Goal: Obtain resource: Download file/media

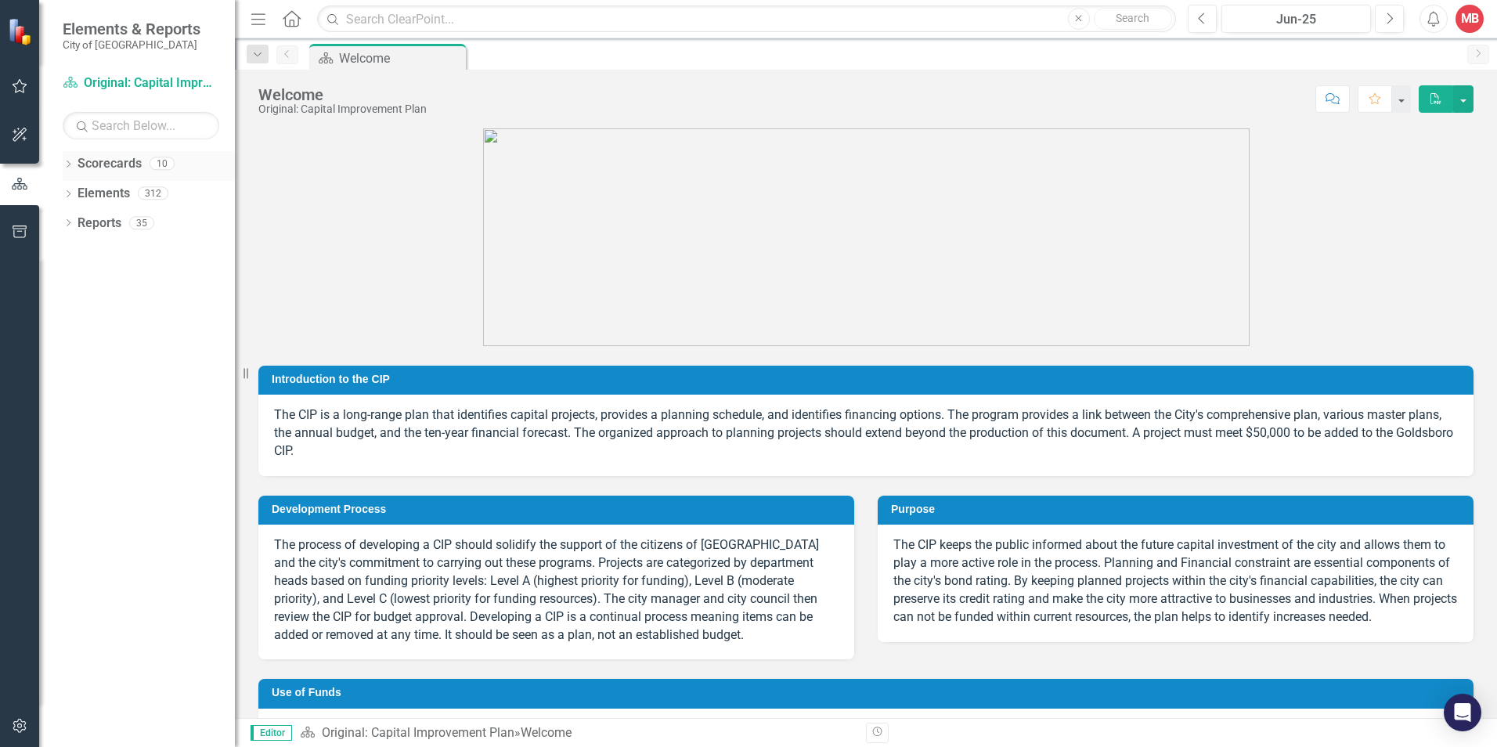
click at [69, 168] on icon "Dropdown" at bounding box center [68, 165] width 11 height 9
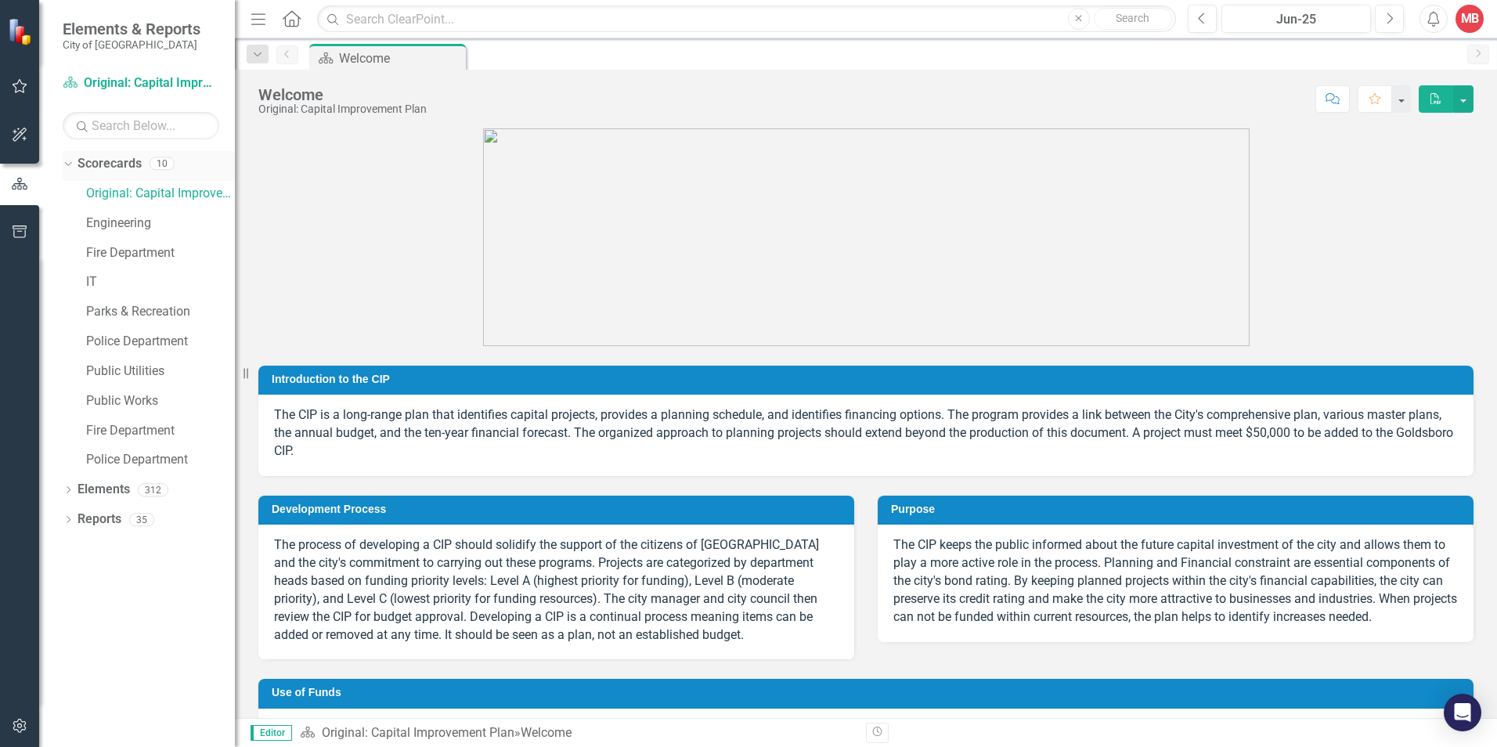
click at [65, 164] on icon "Dropdown" at bounding box center [66, 162] width 9 height 11
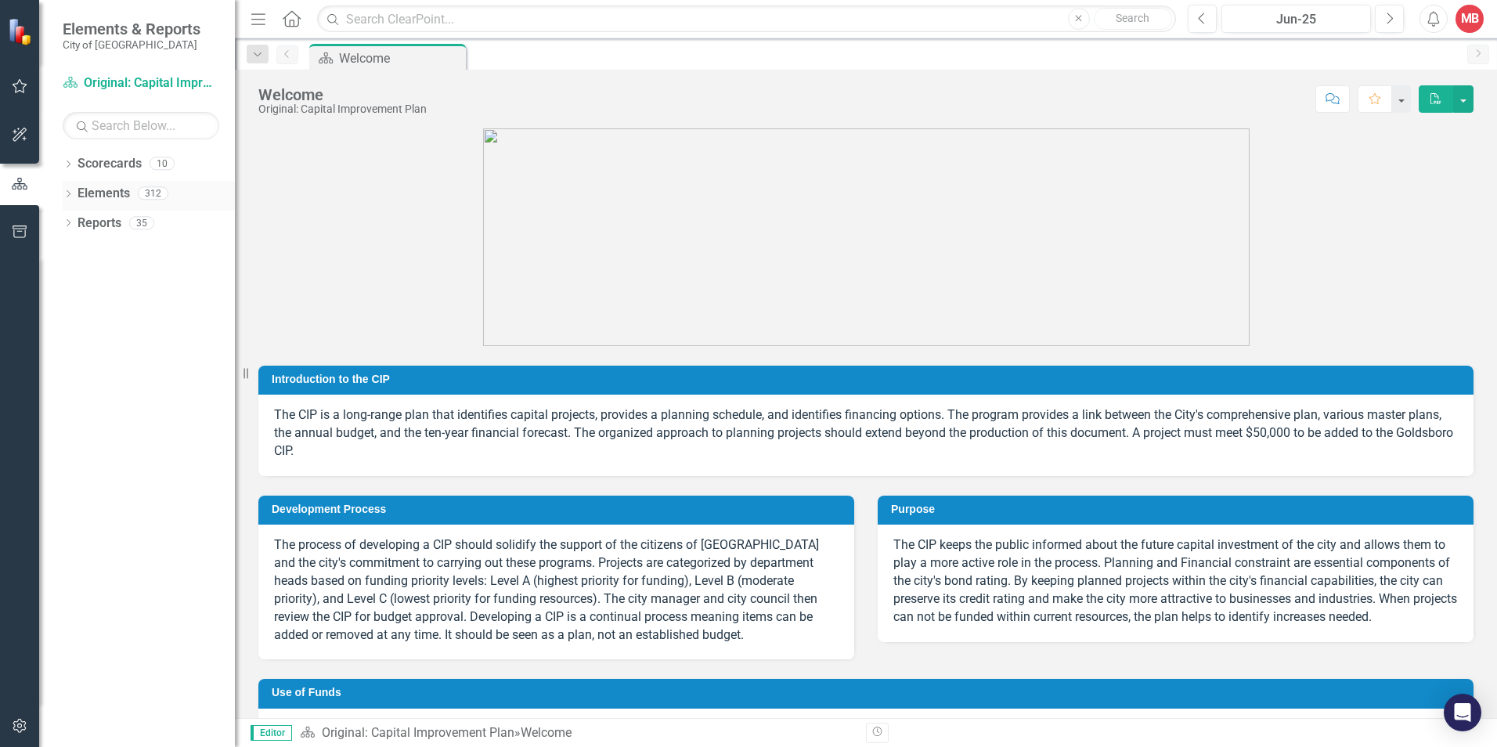
click at [71, 196] on icon "Dropdown" at bounding box center [68, 195] width 11 height 9
click at [70, 195] on icon "Dropdown" at bounding box center [66, 192] width 9 height 11
click at [67, 218] on div "Dropdown Reports 35" at bounding box center [149, 226] width 172 height 30
click at [66, 224] on icon "Dropdown" at bounding box center [68, 224] width 11 height 9
click at [135, 84] on link "Scorecard Original: Capital Improvement Plan" at bounding box center [141, 83] width 157 height 18
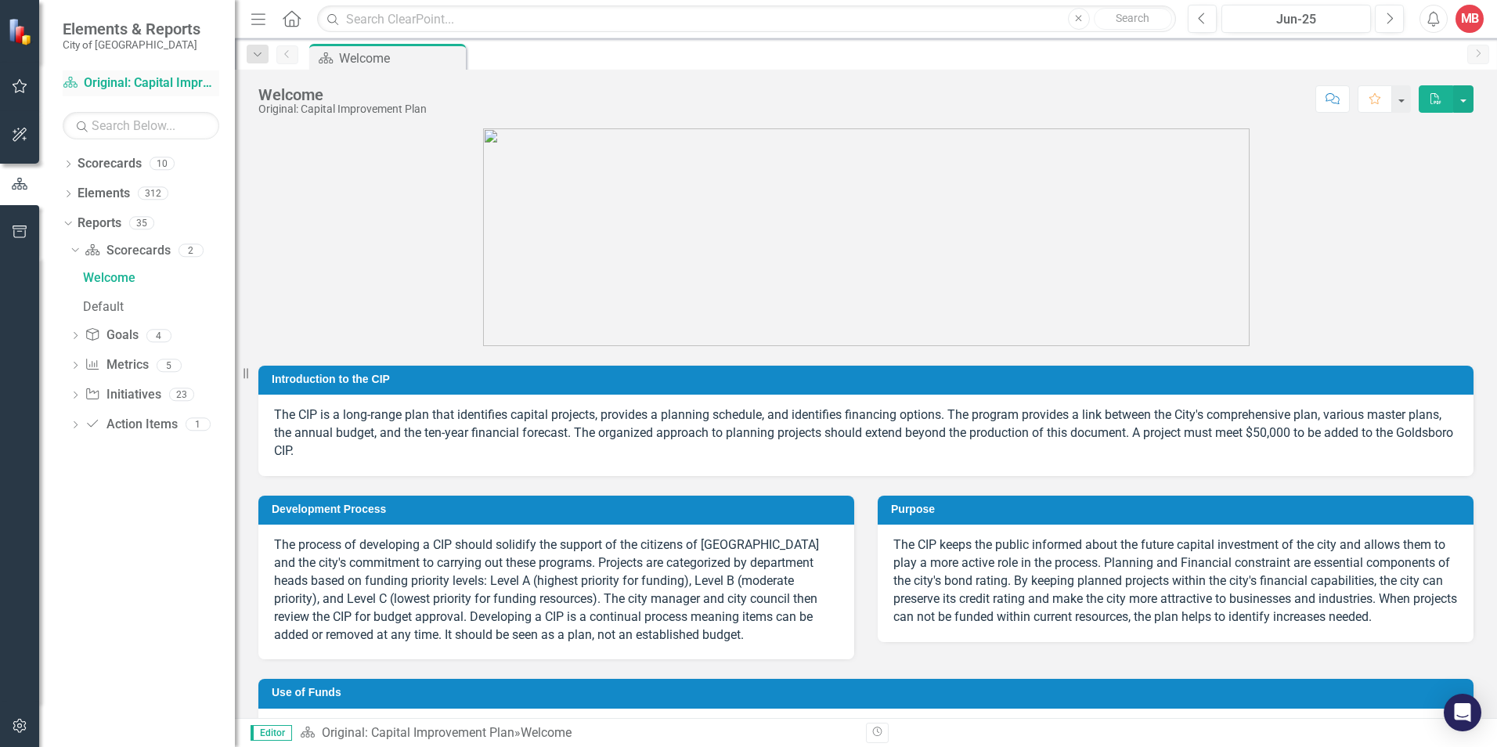
click at [211, 87] on link "Scorecard Original: Capital Improvement Plan" at bounding box center [141, 83] width 157 height 18
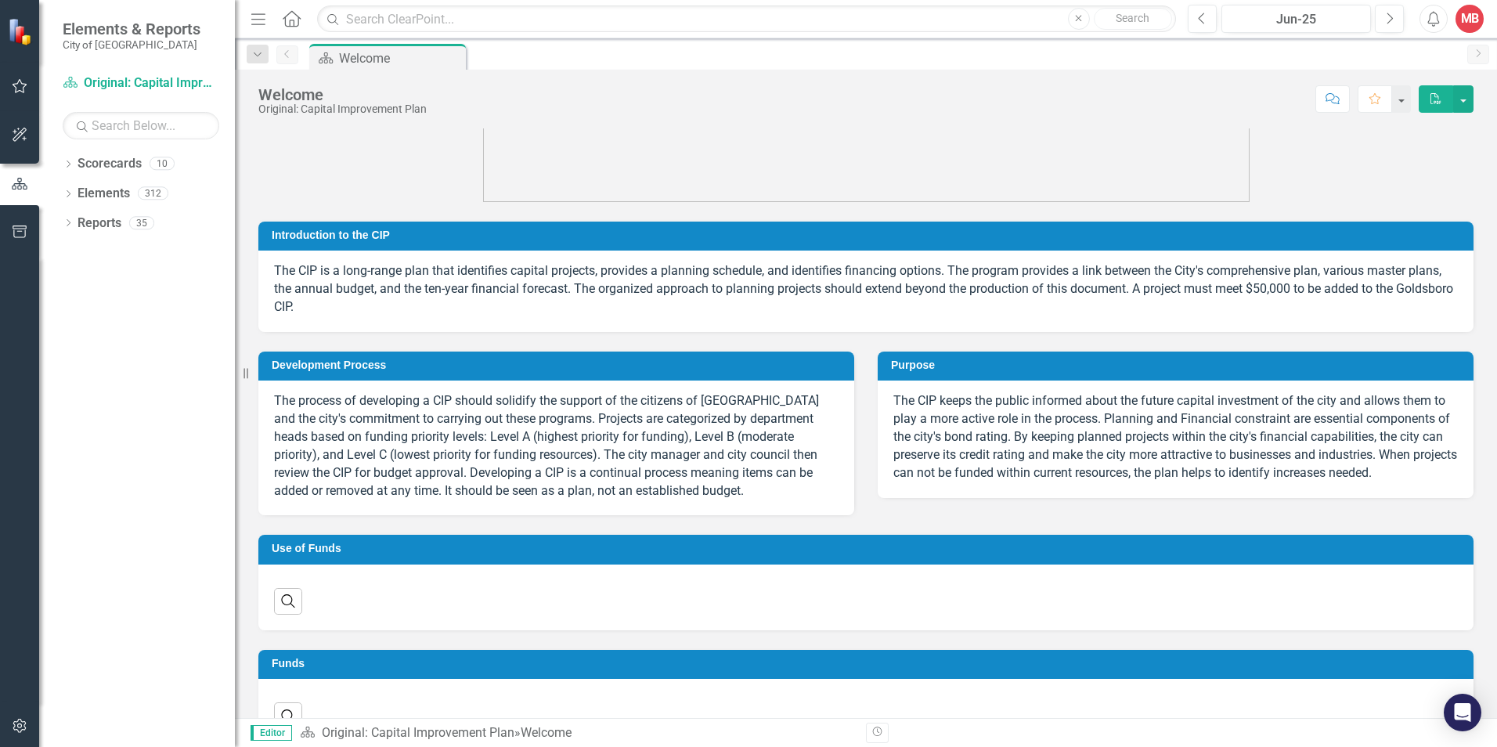
scroll to position [157, 0]
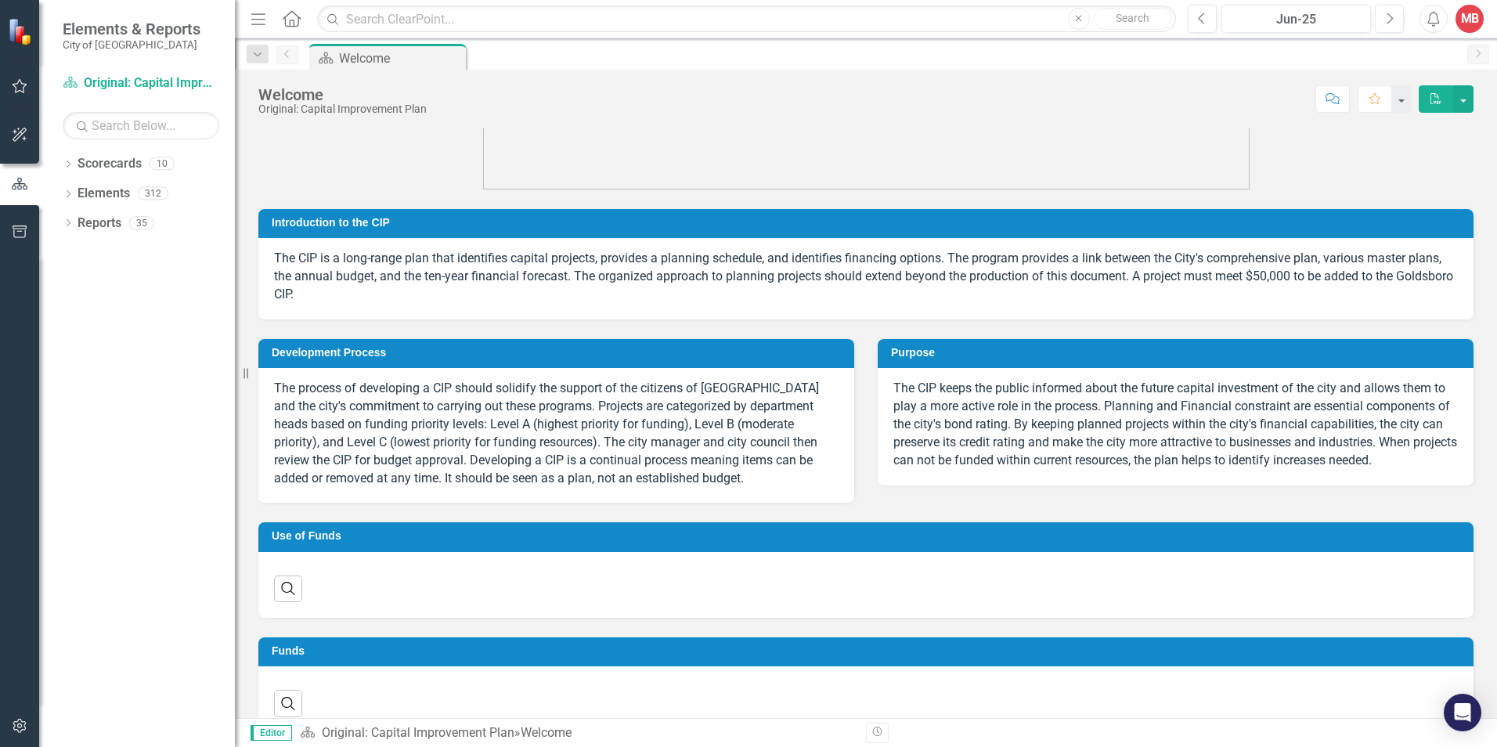
click at [1427, 100] on button "PDF" at bounding box center [1436, 98] width 34 height 27
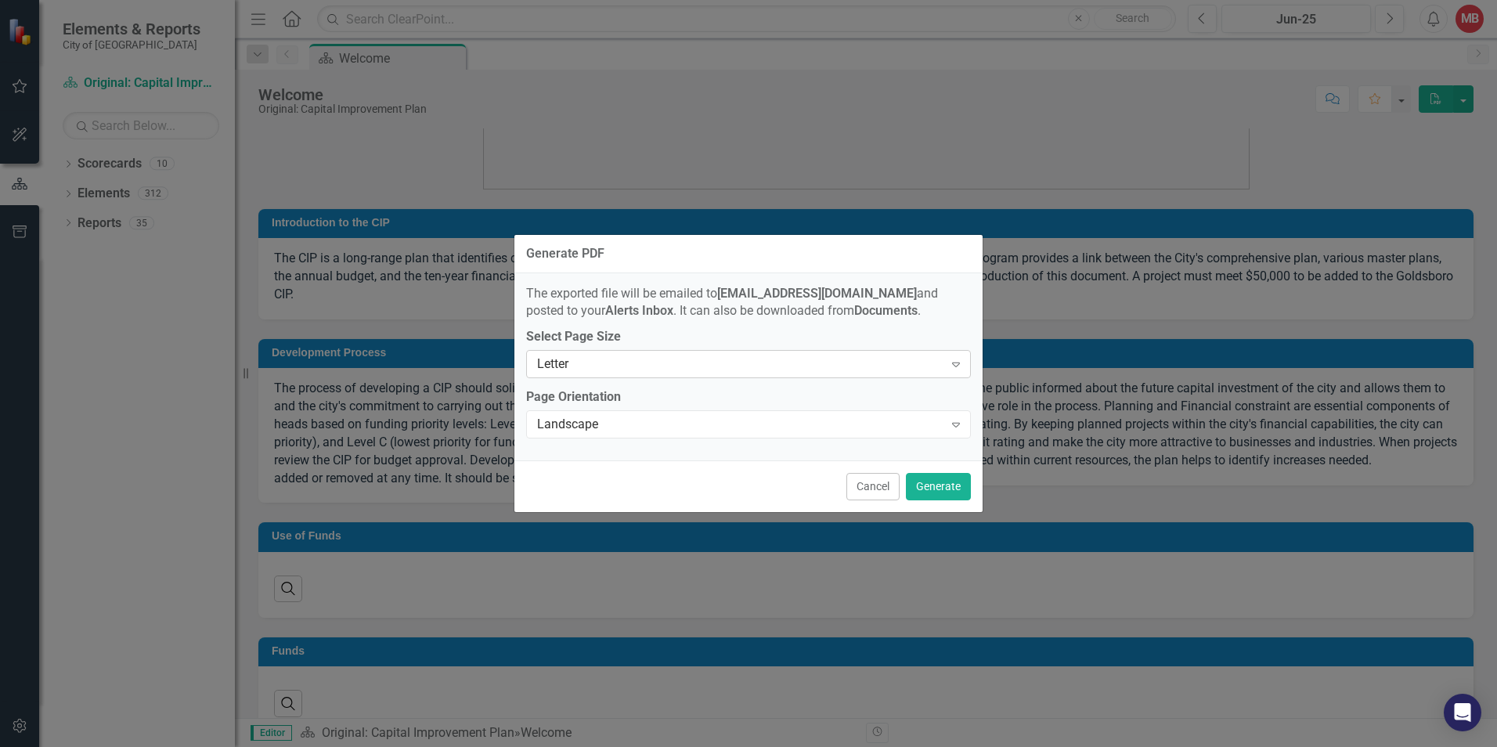
click at [655, 355] on div "Letter" at bounding box center [740, 364] width 406 height 18
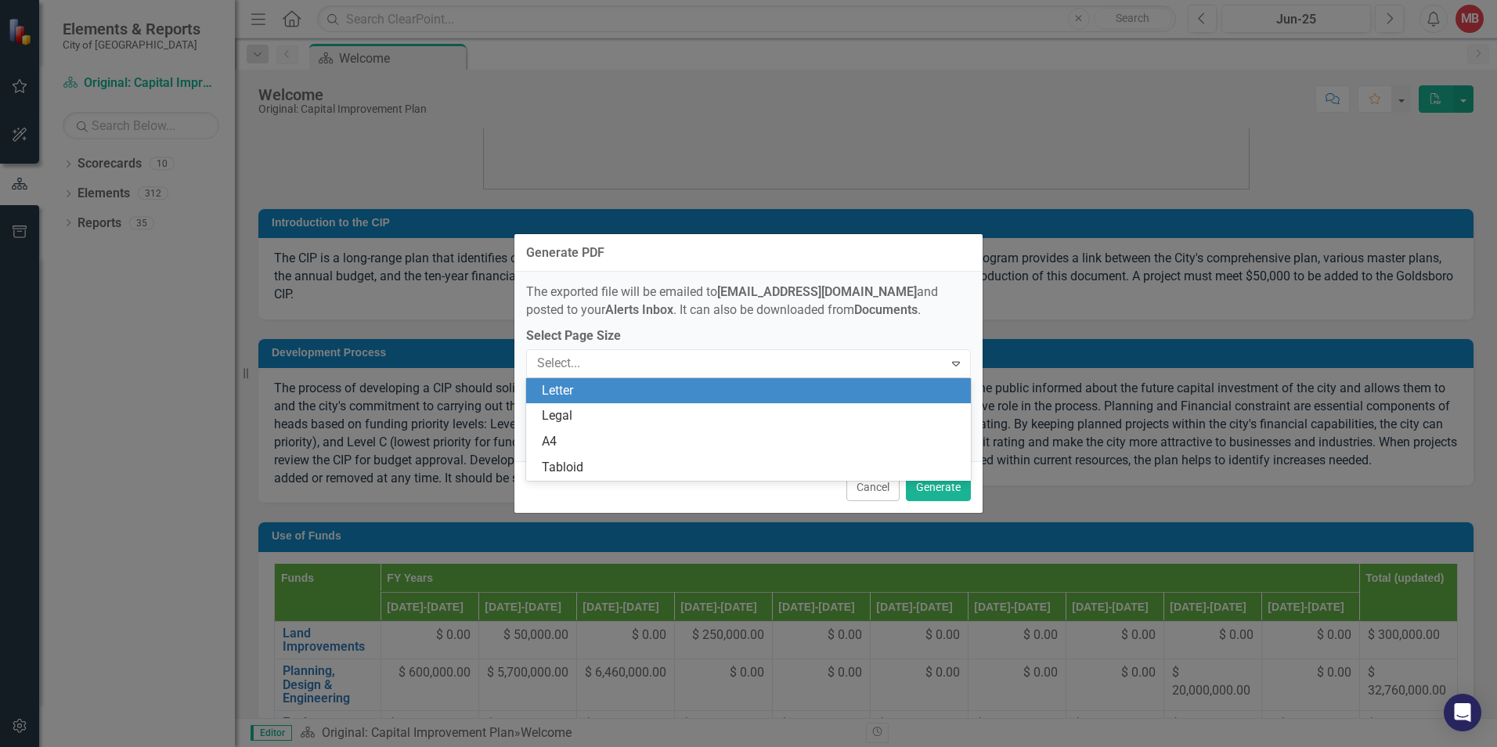
click at [990, 369] on div "Generate PDF The exported file will be emailed to mbrigulio@investdavenport.com…" at bounding box center [748, 373] width 1497 height 747
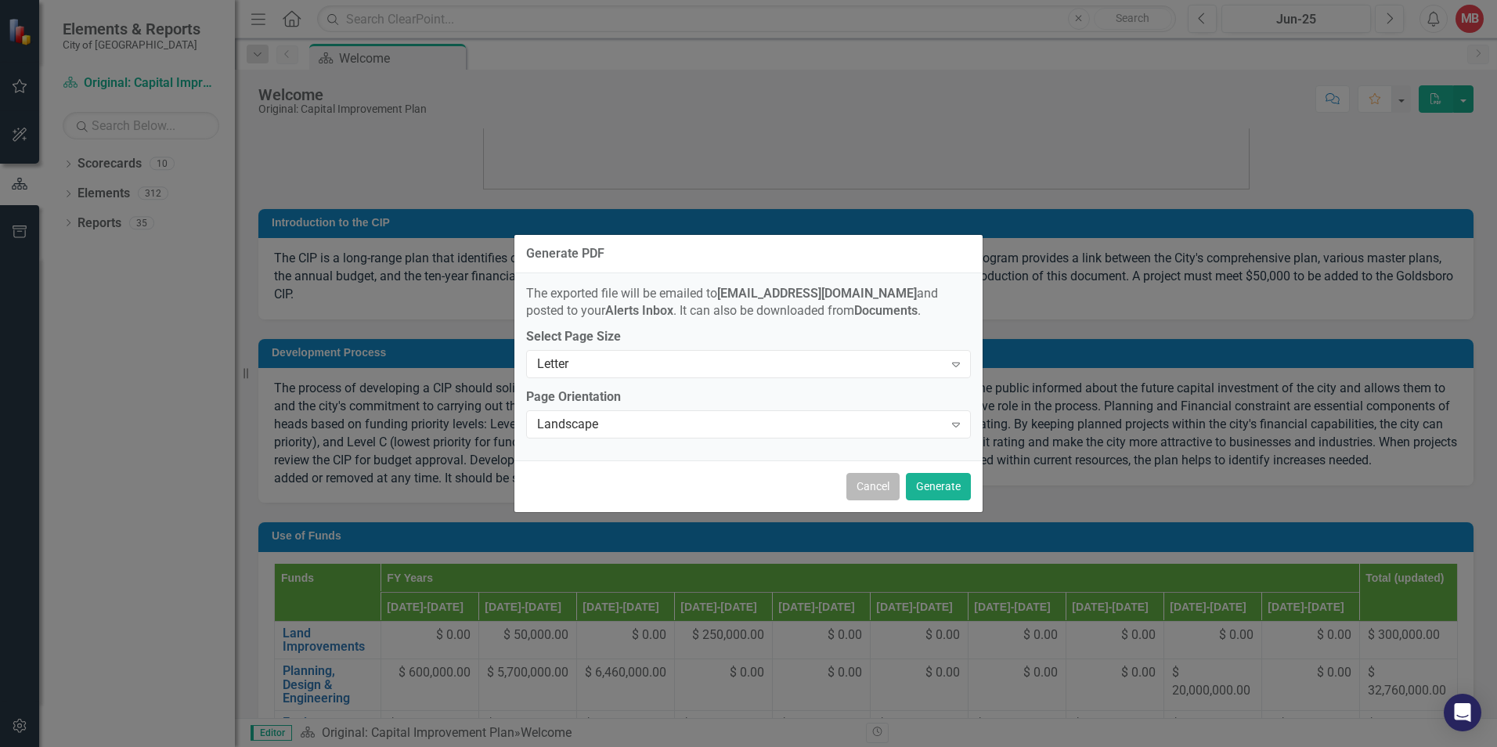
click at [868, 485] on button "Cancel" at bounding box center [872, 486] width 53 height 27
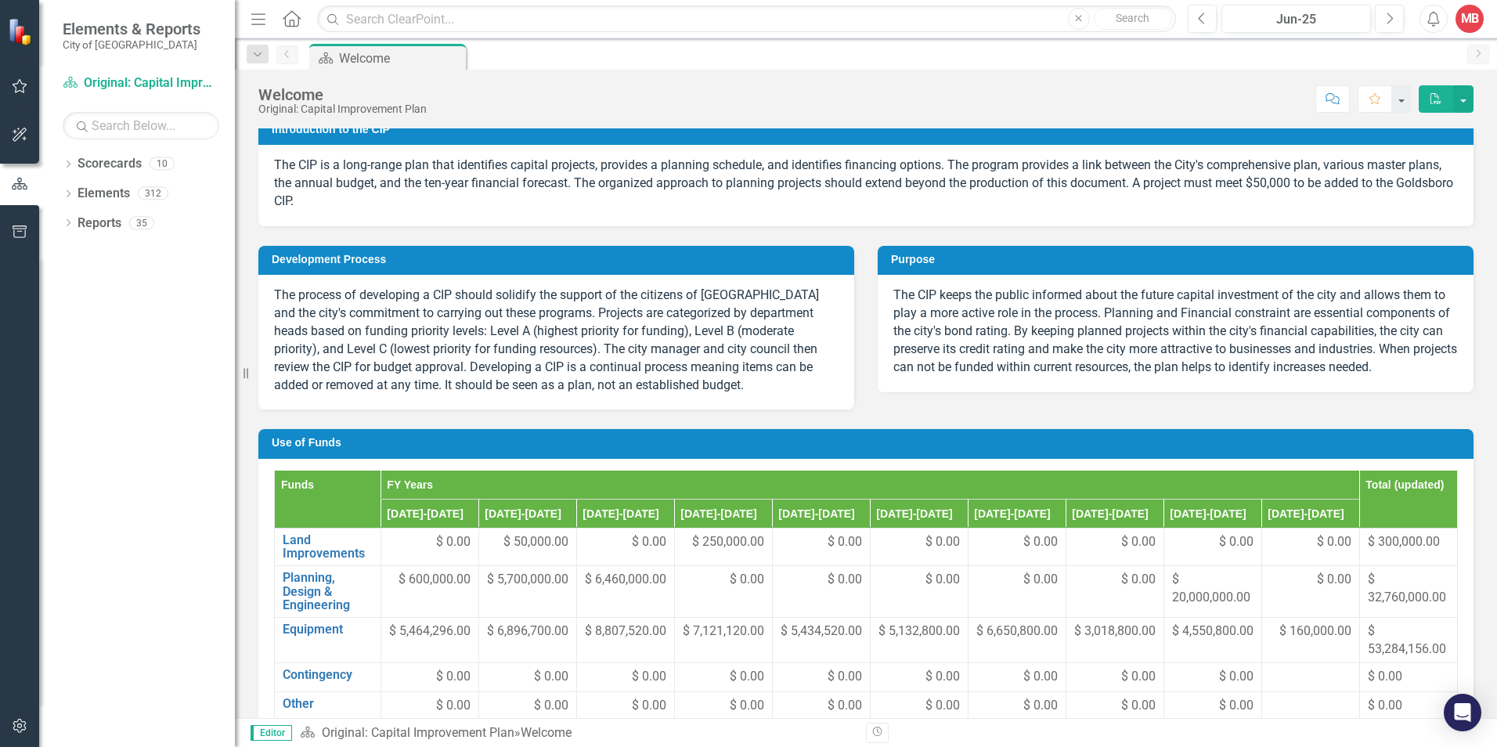
scroll to position [626, 0]
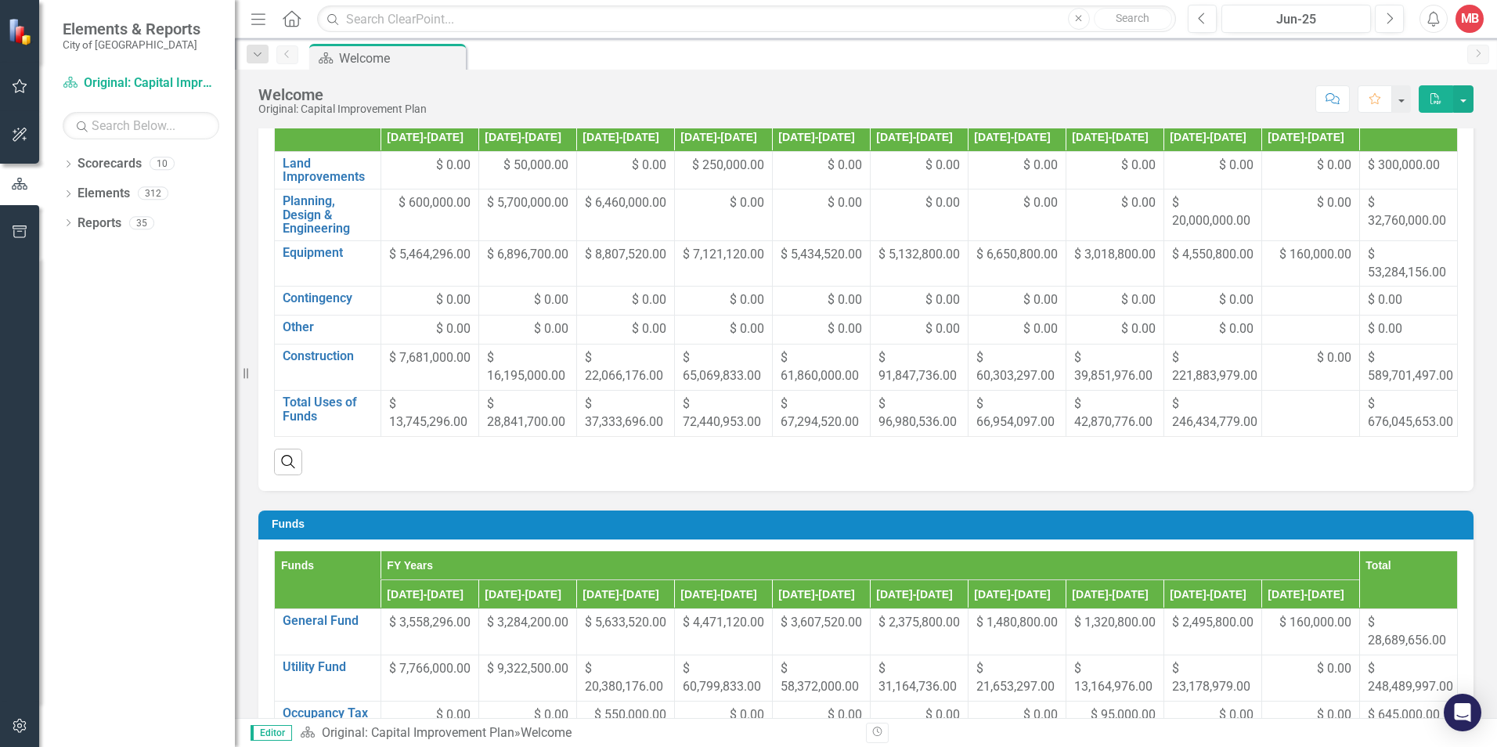
click at [1434, 102] on icon "button" at bounding box center [1435, 98] width 11 height 11
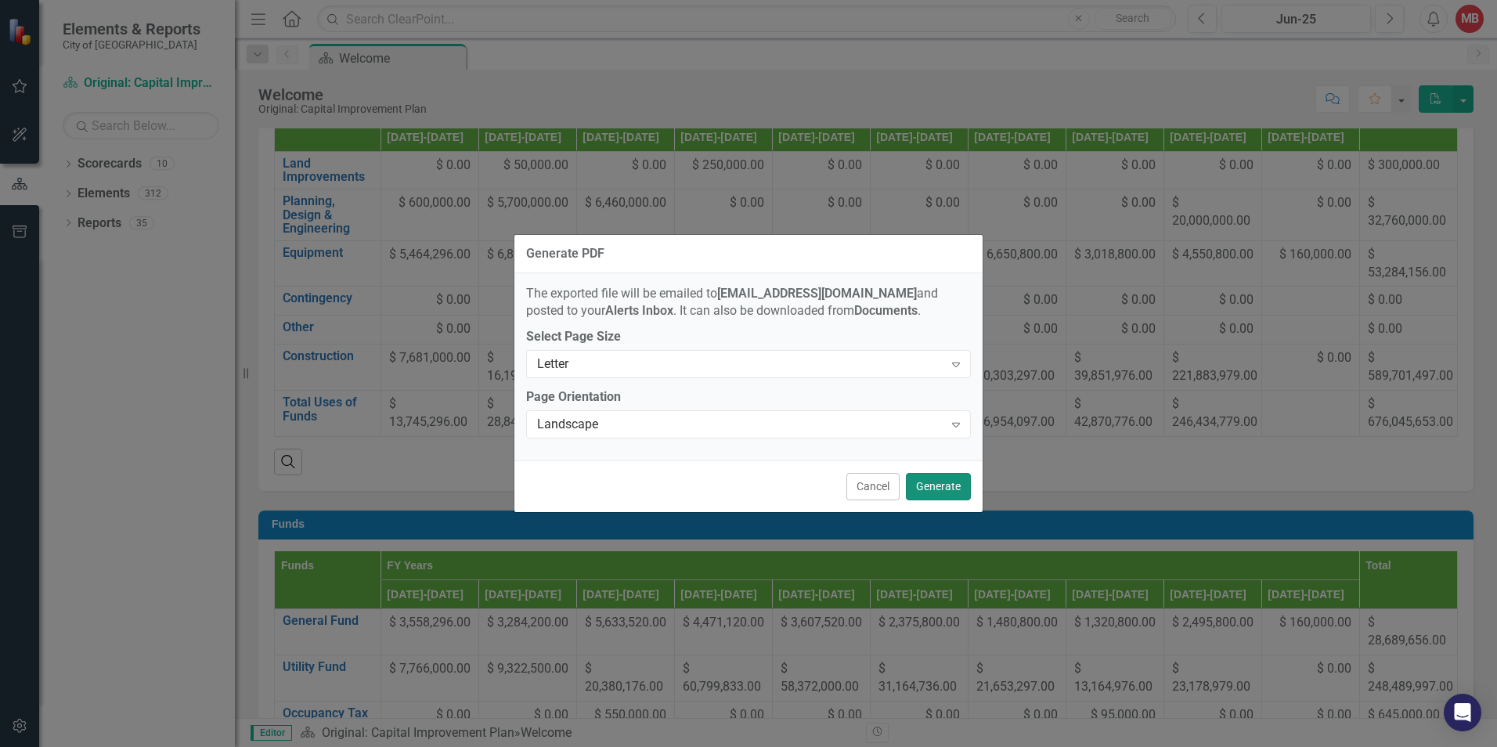
click at [917, 482] on button "Generate" at bounding box center [938, 486] width 65 height 27
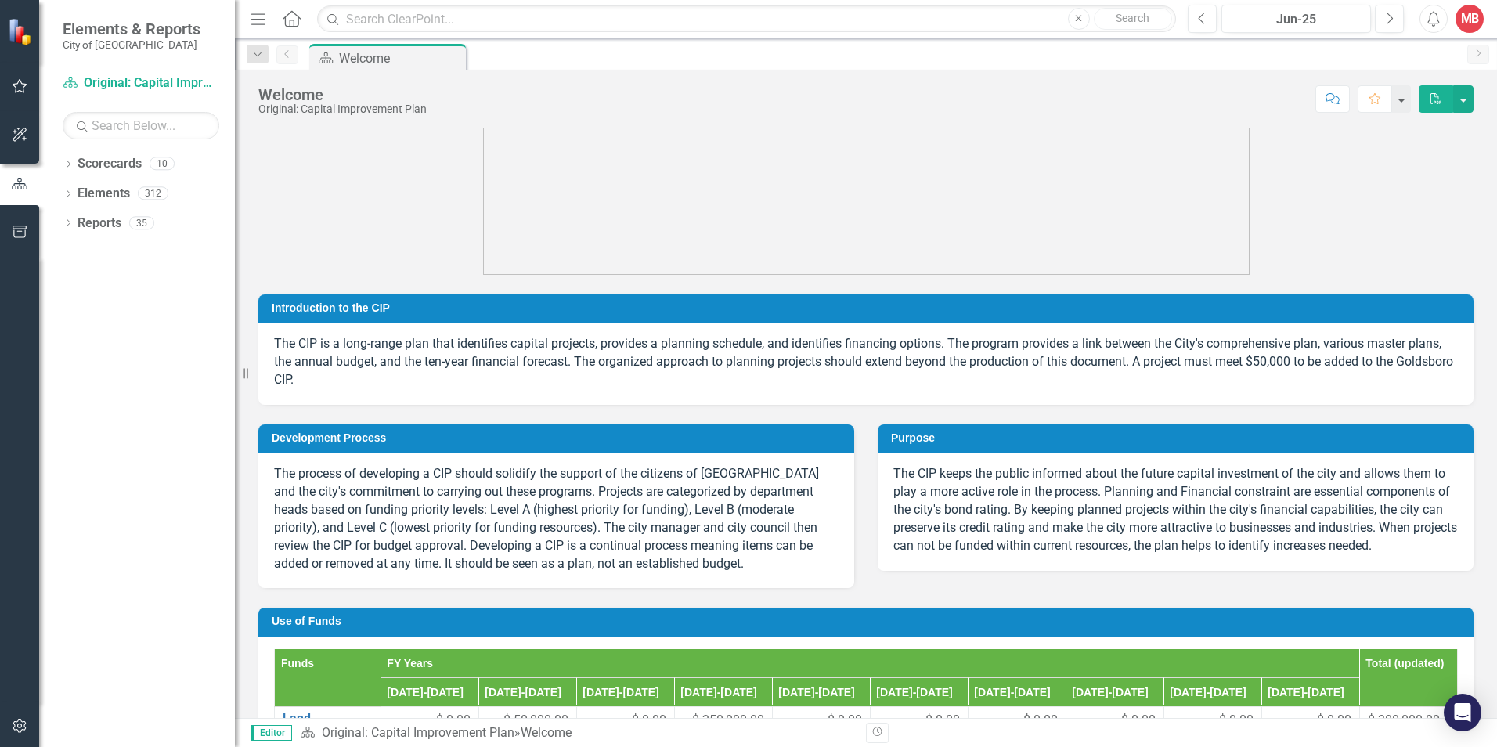
scroll to position [0, 0]
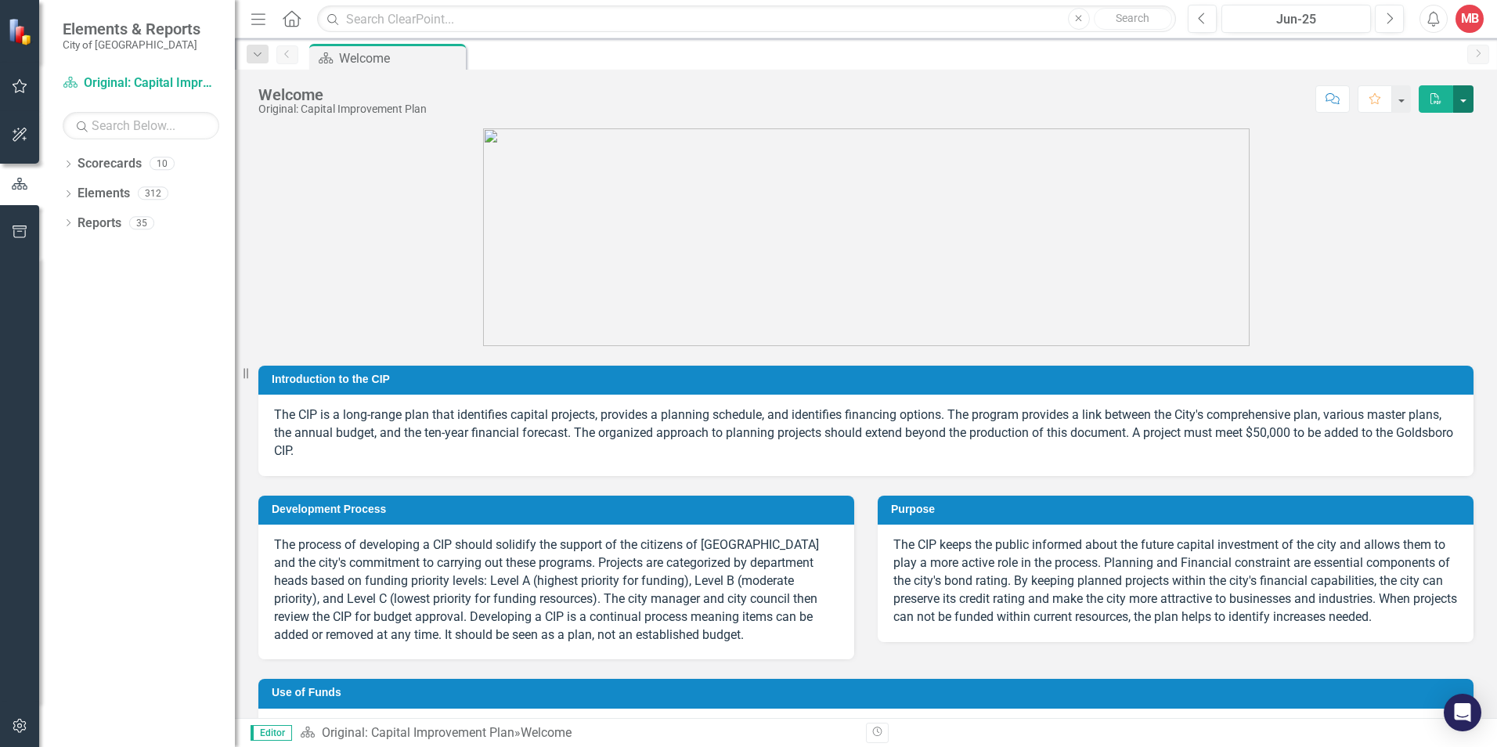
click at [1459, 94] on button "button" at bounding box center [1463, 98] width 20 height 27
click at [1439, 91] on button "PDF" at bounding box center [1436, 98] width 34 height 27
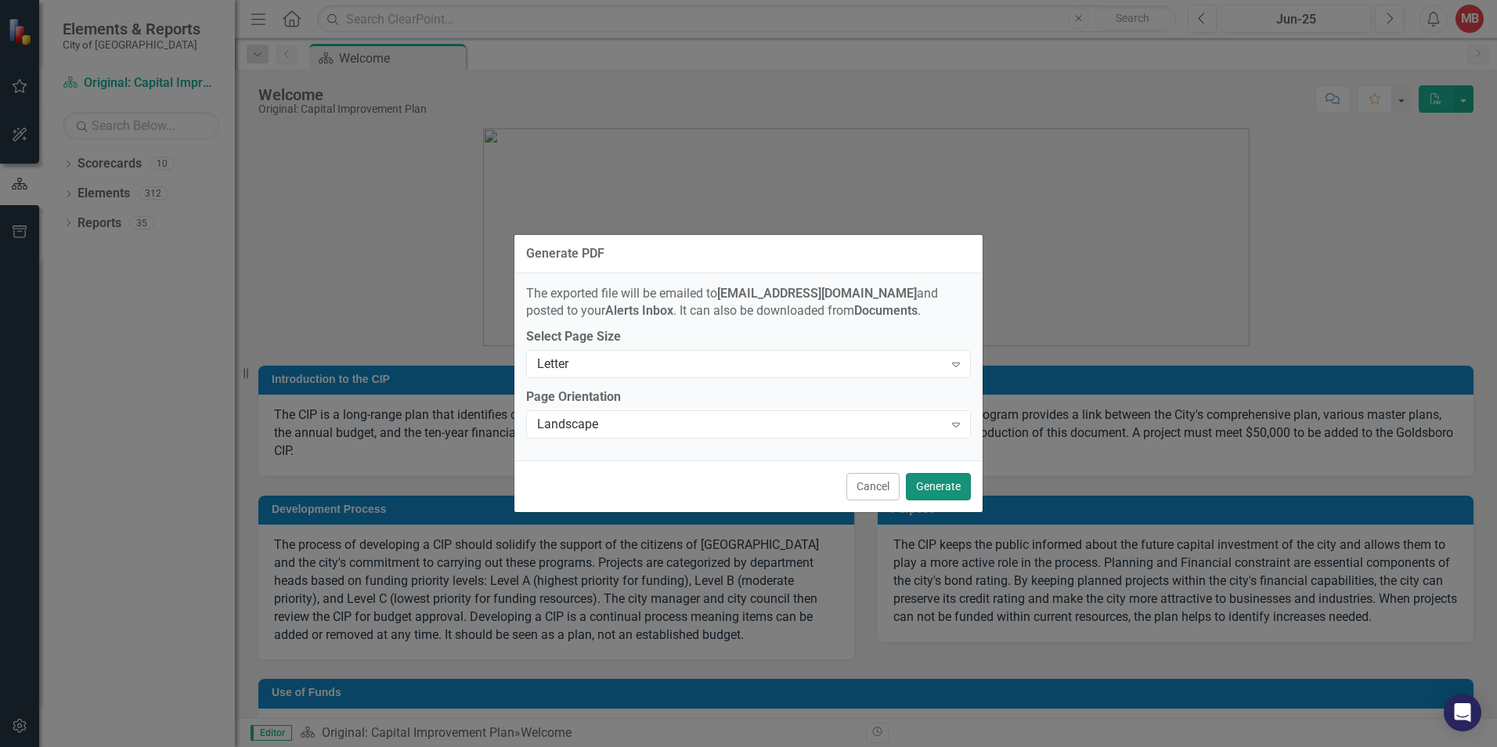
click at [936, 486] on button "Generate" at bounding box center [938, 486] width 65 height 27
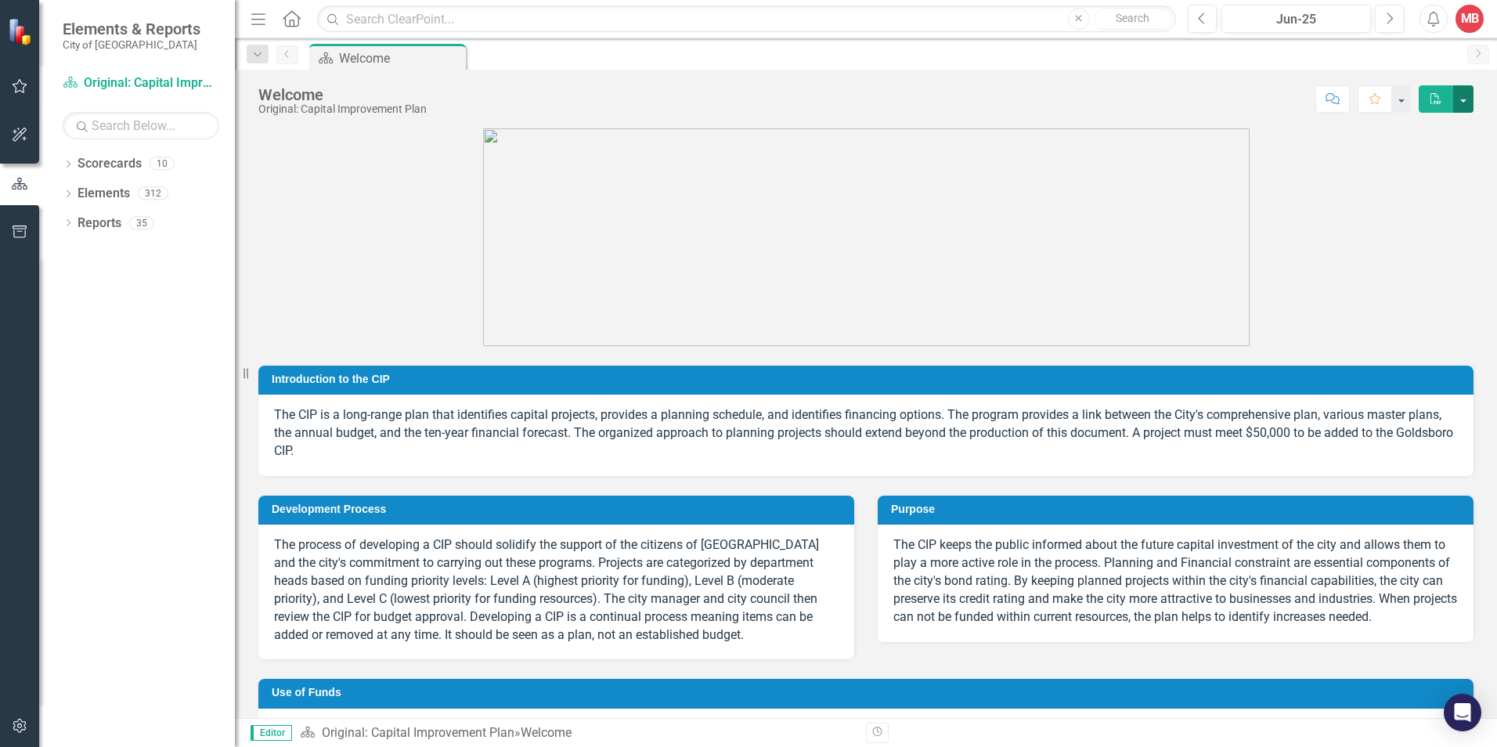
click at [1466, 97] on button "button" at bounding box center [1463, 98] width 20 height 27
click at [1420, 162] on link "PDF Export to PDF" at bounding box center [1409, 159] width 127 height 29
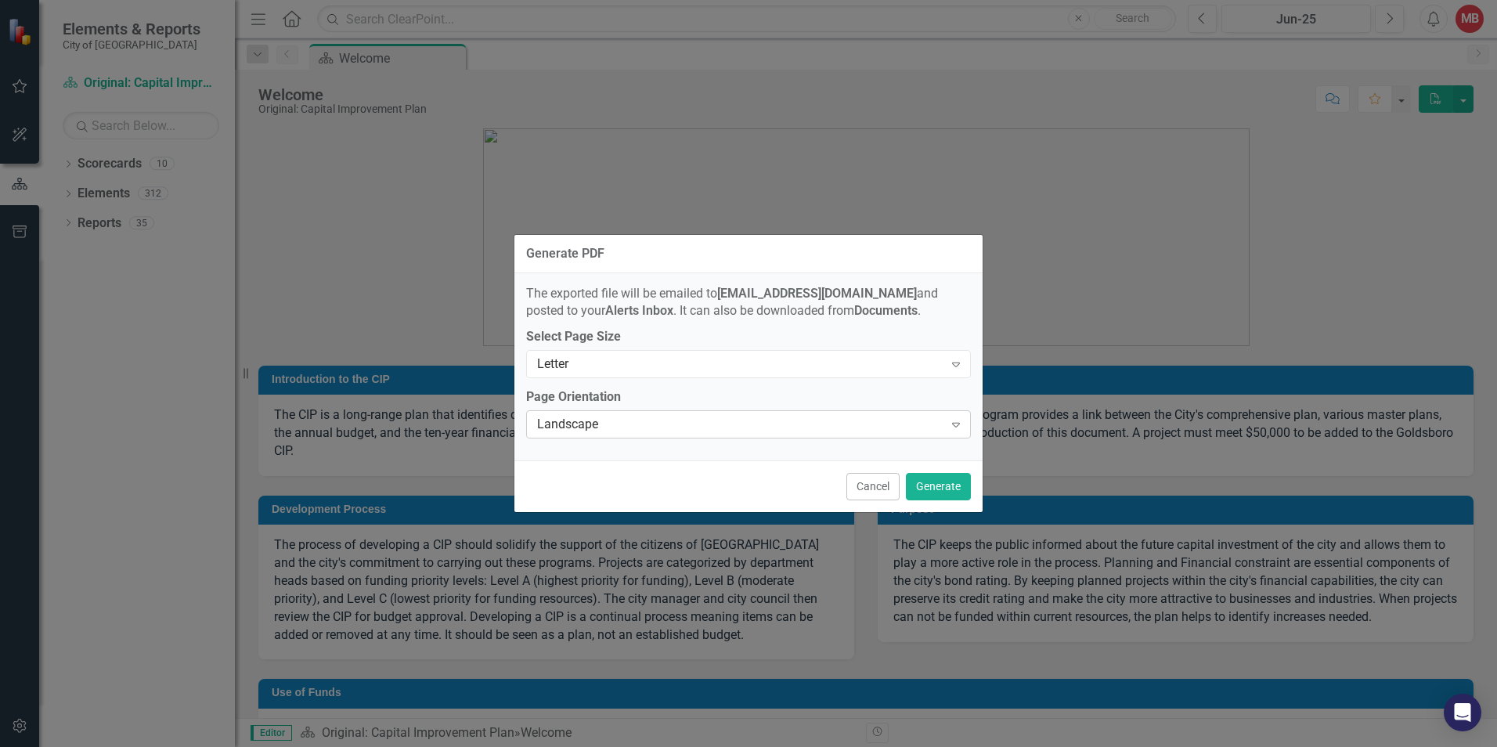
click at [743, 421] on div "Landscape" at bounding box center [740, 425] width 406 height 18
drag, startPoint x: 1066, startPoint y: 415, endPoint x: 998, endPoint y: 417, distance: 67.4
click at [1064, 415] on div "Generate PDF The exported file will be emailed to mbrigulio@investdavenport.com…" at bounding box center [748, 373] width 1497 height 747
click at [872, 487] on button "Cancel" at bounding box center [872, 486] width 53 height 27
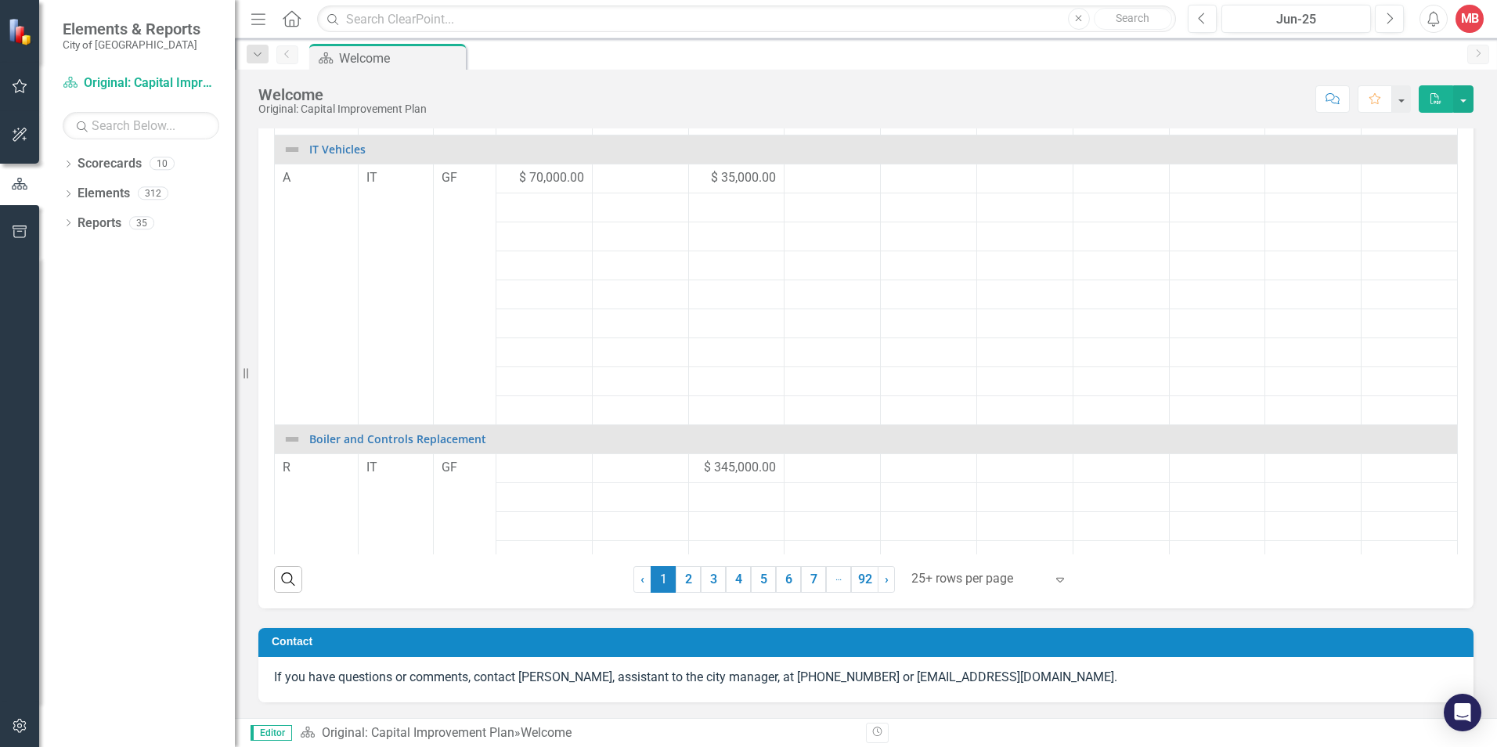
scroll to position [366, 0]
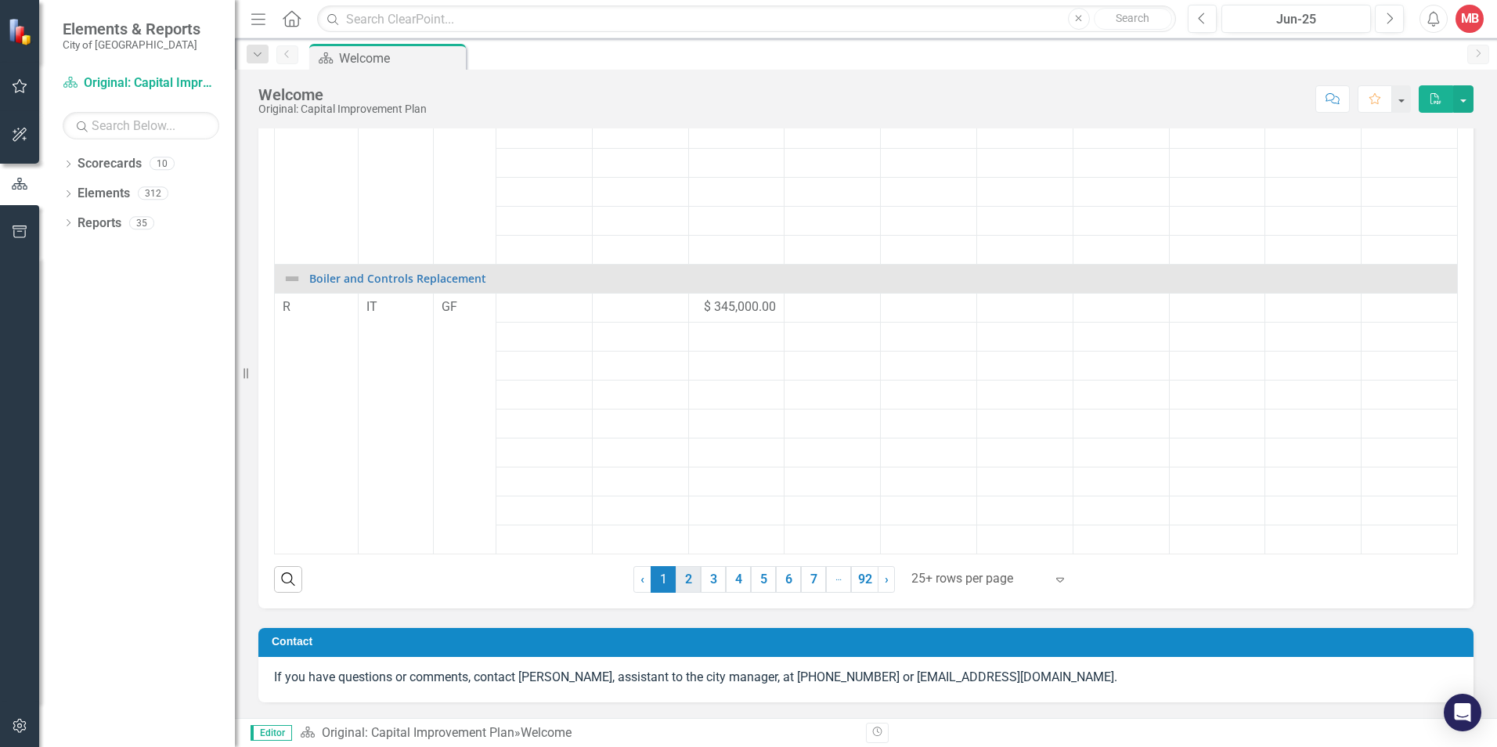
click at [687, 574] on link "2" at bounding box center [688, 579] width 25 height 27
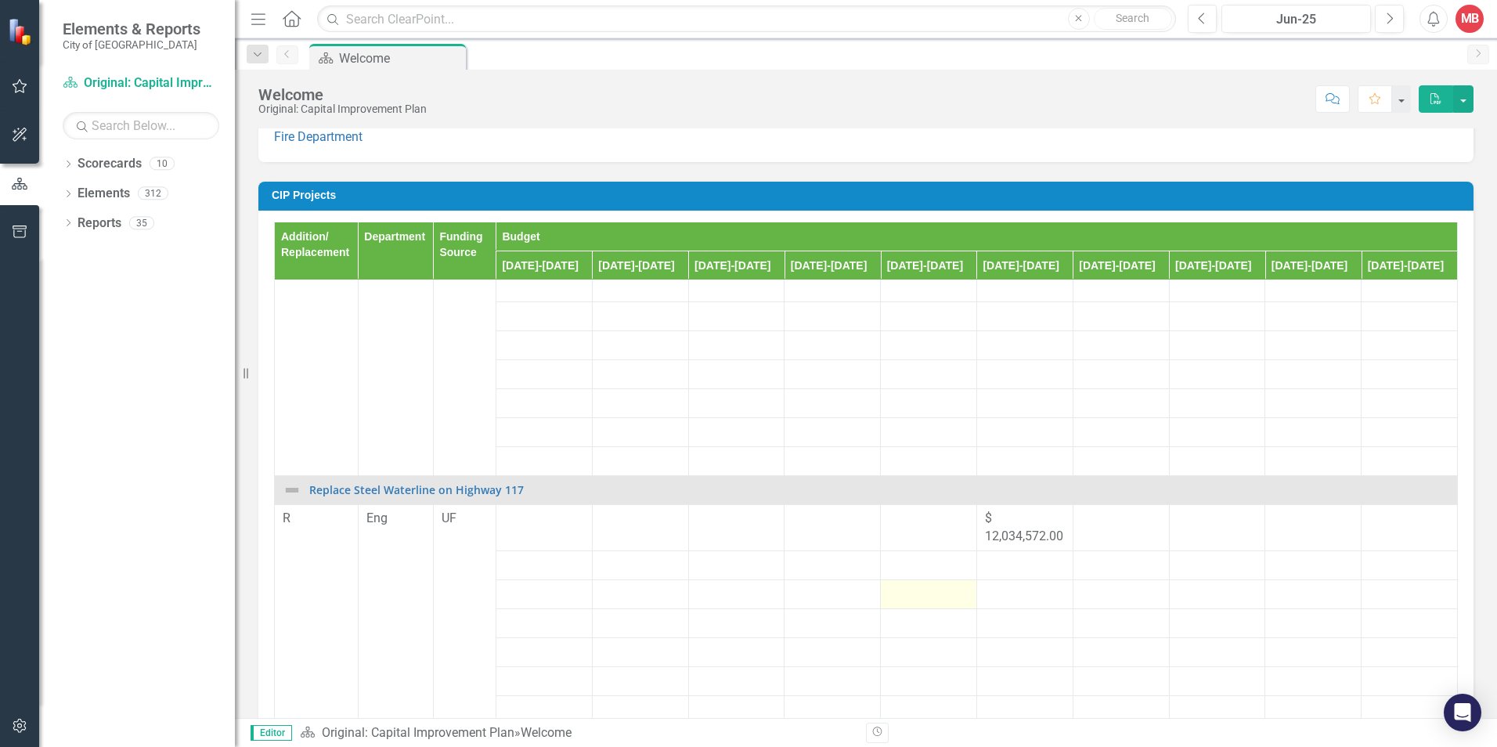
scroll to position [1801, 0]
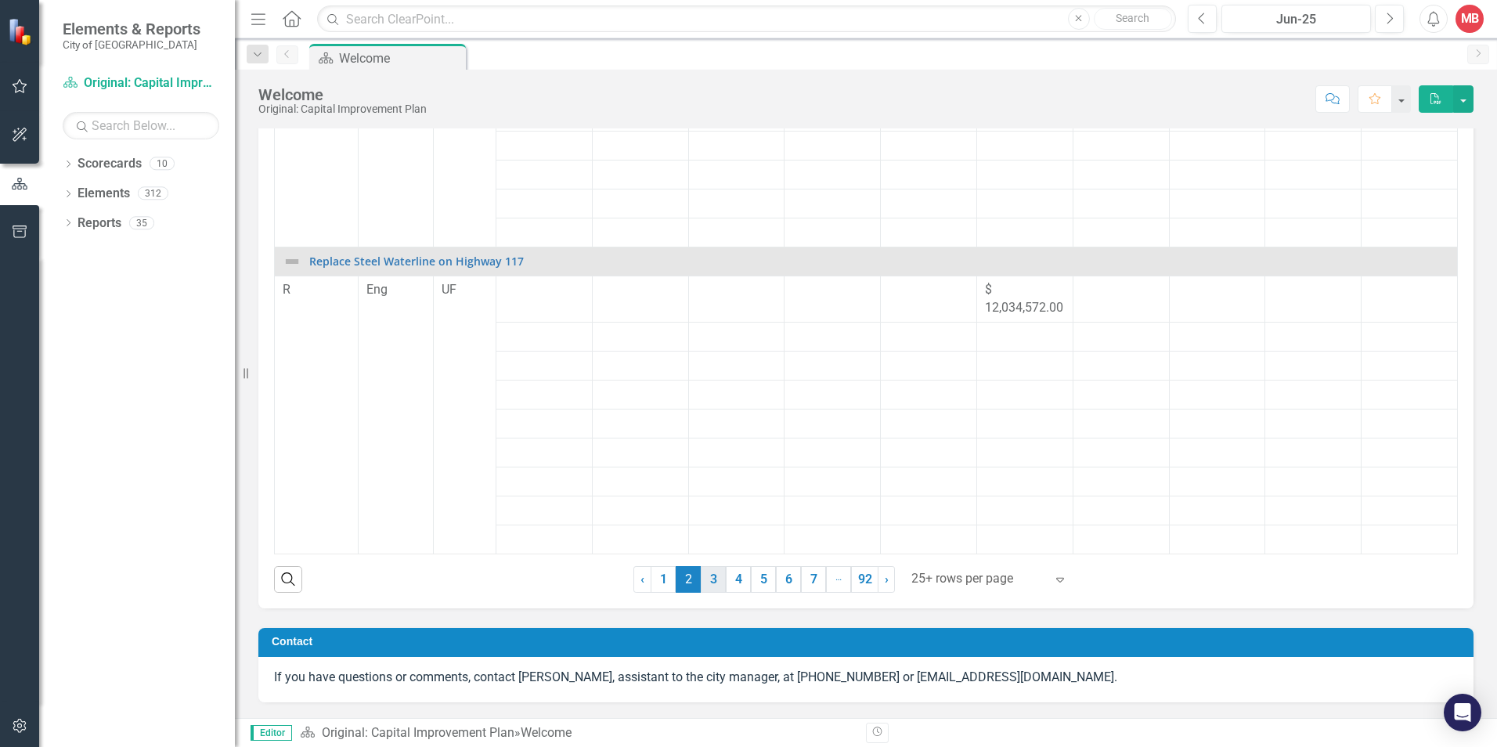
click at [714, 574] on link "3" at bounding box center [713, 579] width 25 height 27
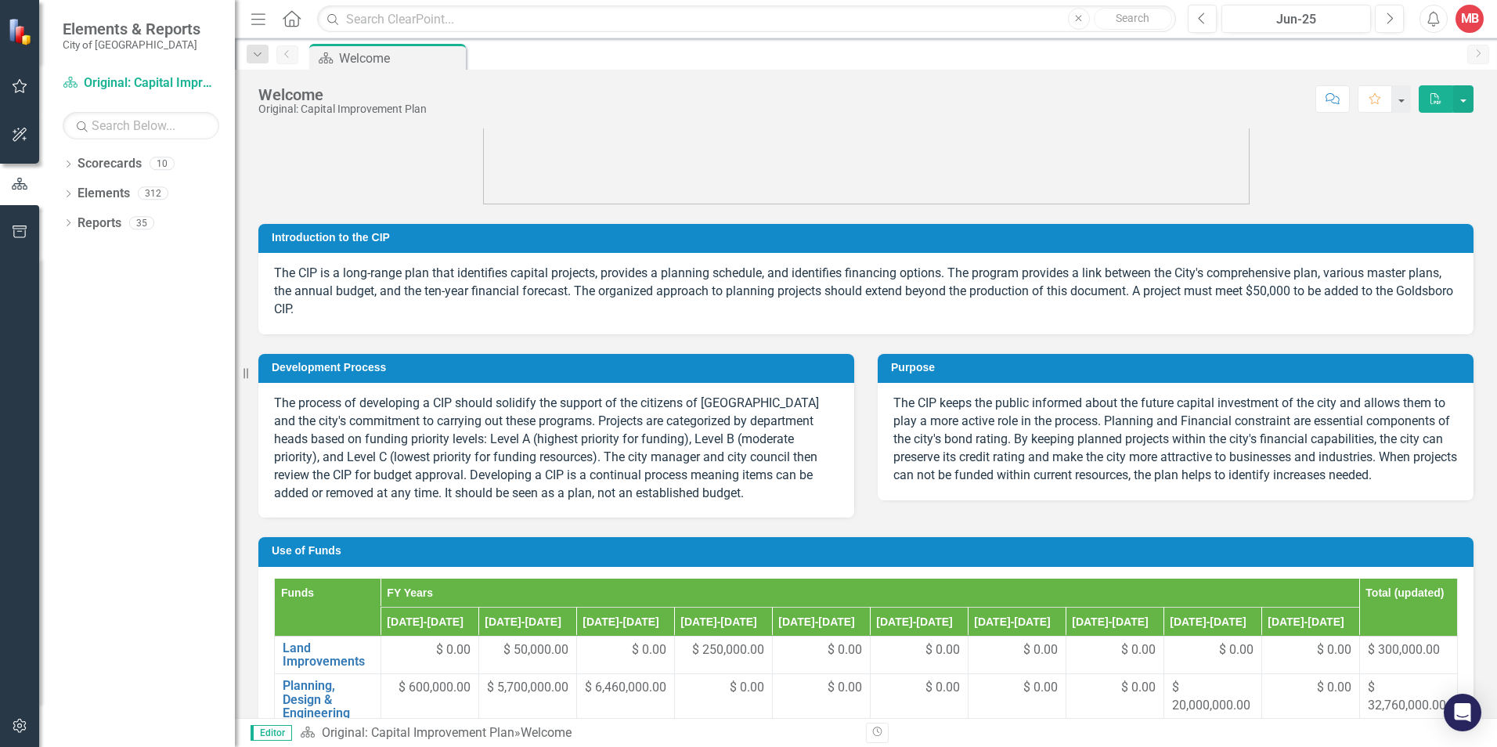
scroll to position [0, 0]
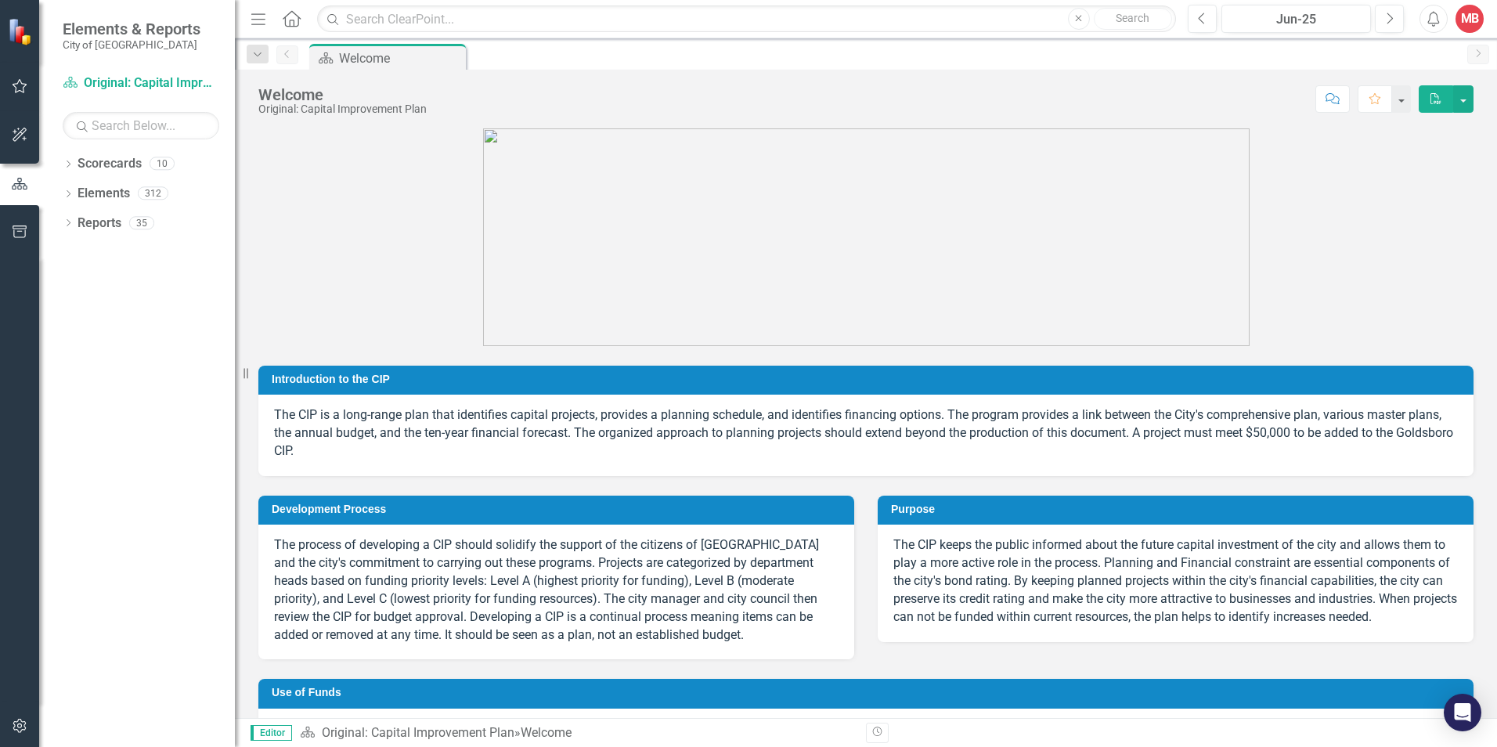
drag, startPoint x: 1026, startPoint y: 378, endPoint x: 1023, endPoint y: 396, distance: 18.4
click at [1023, 396] on div "Introduction to the CIP The CIP is a long-range plan that identifies capital pr…" at bounding box center [865, 421] width 1215 height 110
drag, startPoint x: 1023, startPoint y: 396, endPoint x: 1070, endPoint y: 301, distance: 105.7
click at [1070, 301] on div "Introduction to the CIP The CIP is a long-range plan that identifies capital pr…" at bounding box center [866, 292] width 1239 height 367
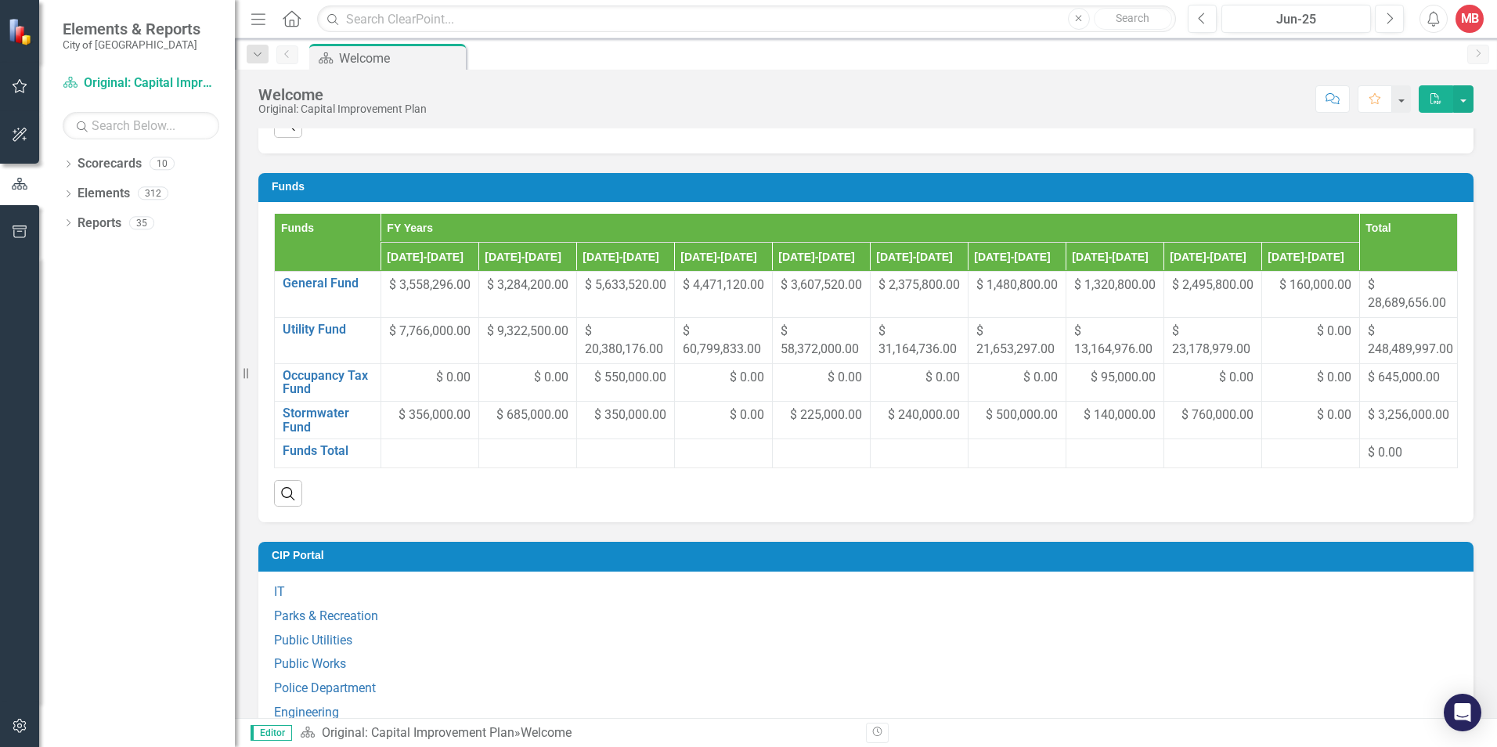
scroll to position [940, 0]
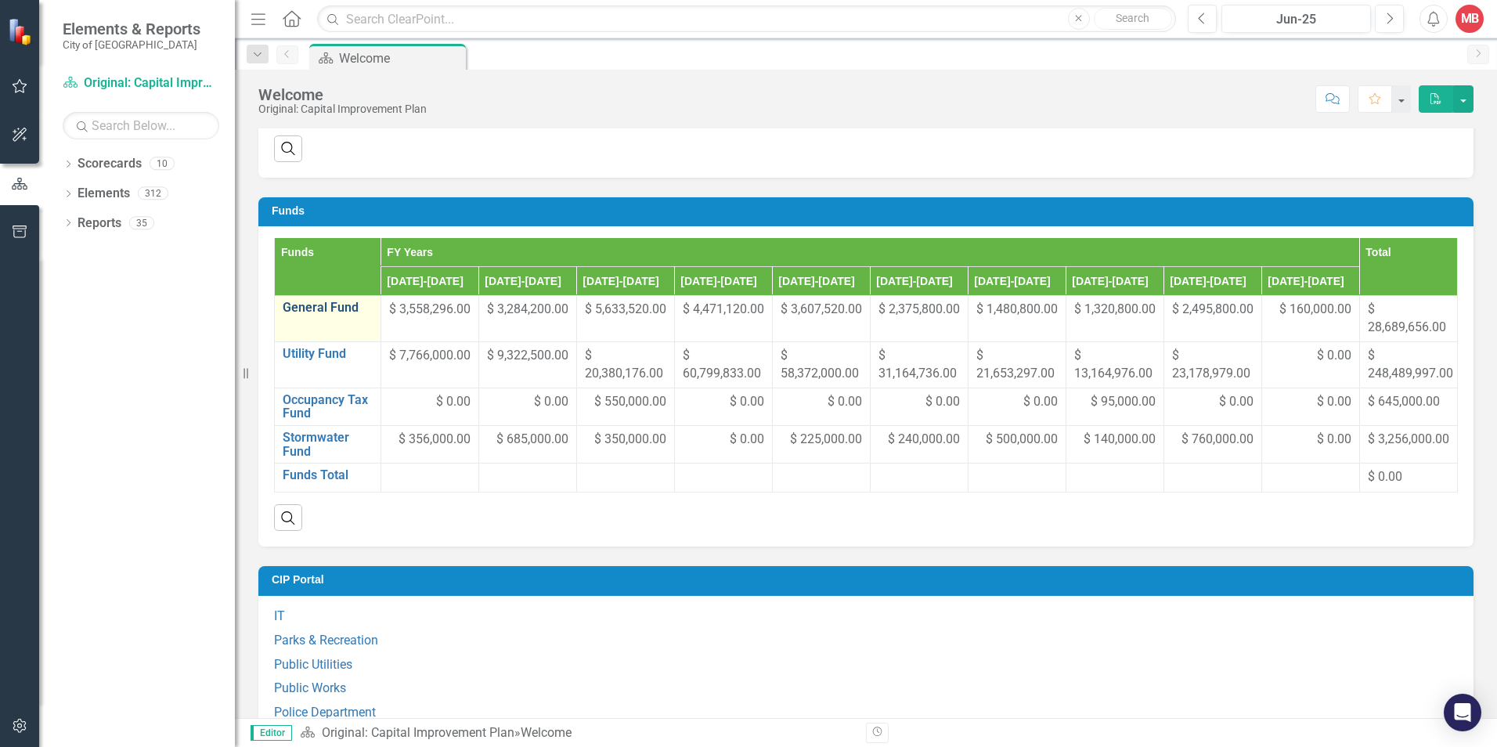
click at [299, 304] on link "General Fund" at bounding box center [328, 308] width 90 height 14
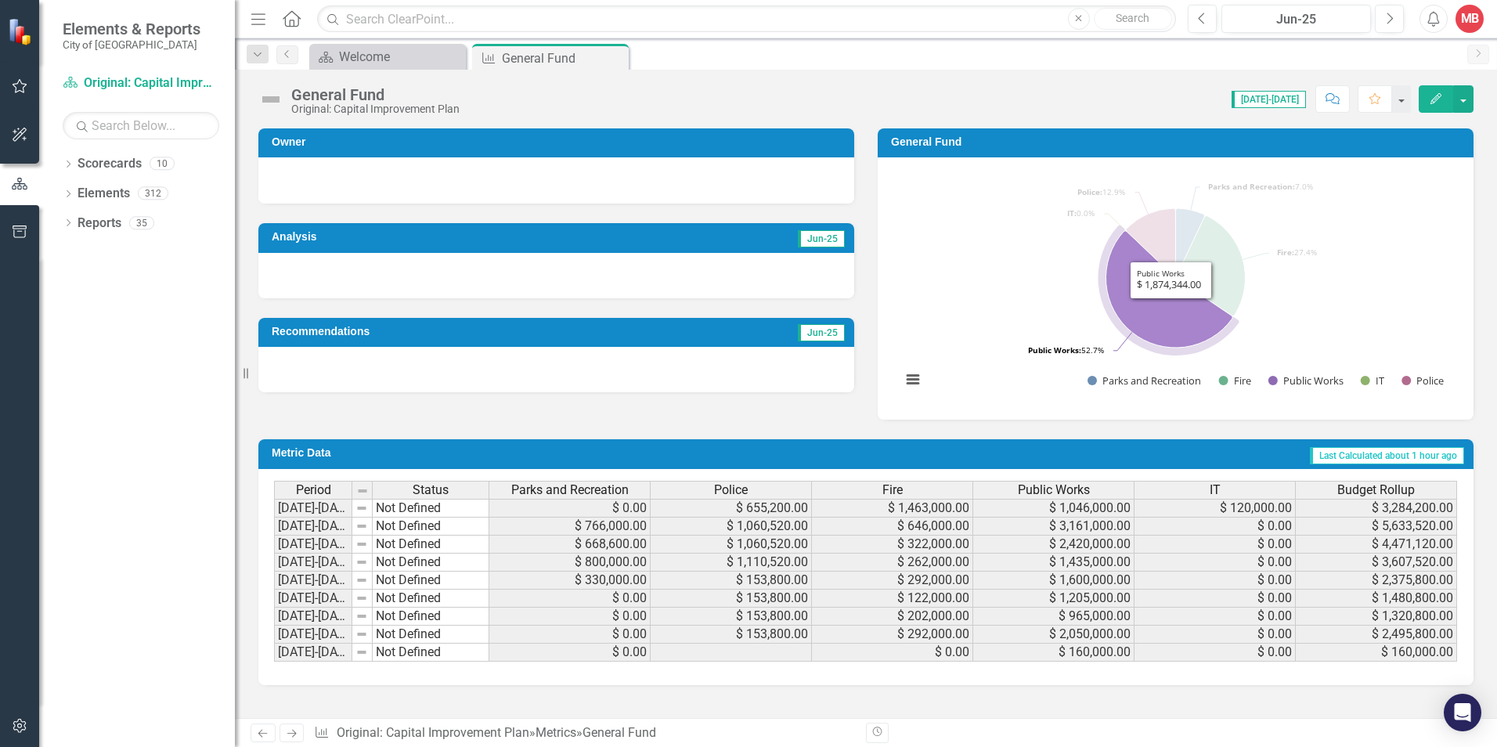
click at [1171, 311] on icon "Public Works, 1,874,344." at bounding box center [1169, 289] width 127 height 117
click at [1144, 309] on icon "Public Works, 1,874,344." at bounding box center [1169, 289] width 127 height 117
drag, startPoint x: 1162, startPoint y: 328, endPoint x: 1160, endPoint y: 337, distance: 9.7
click at [1161, 337] on icon "Public Works, 1,874,344." at bounding box center [1169, 289] width 127 height 117
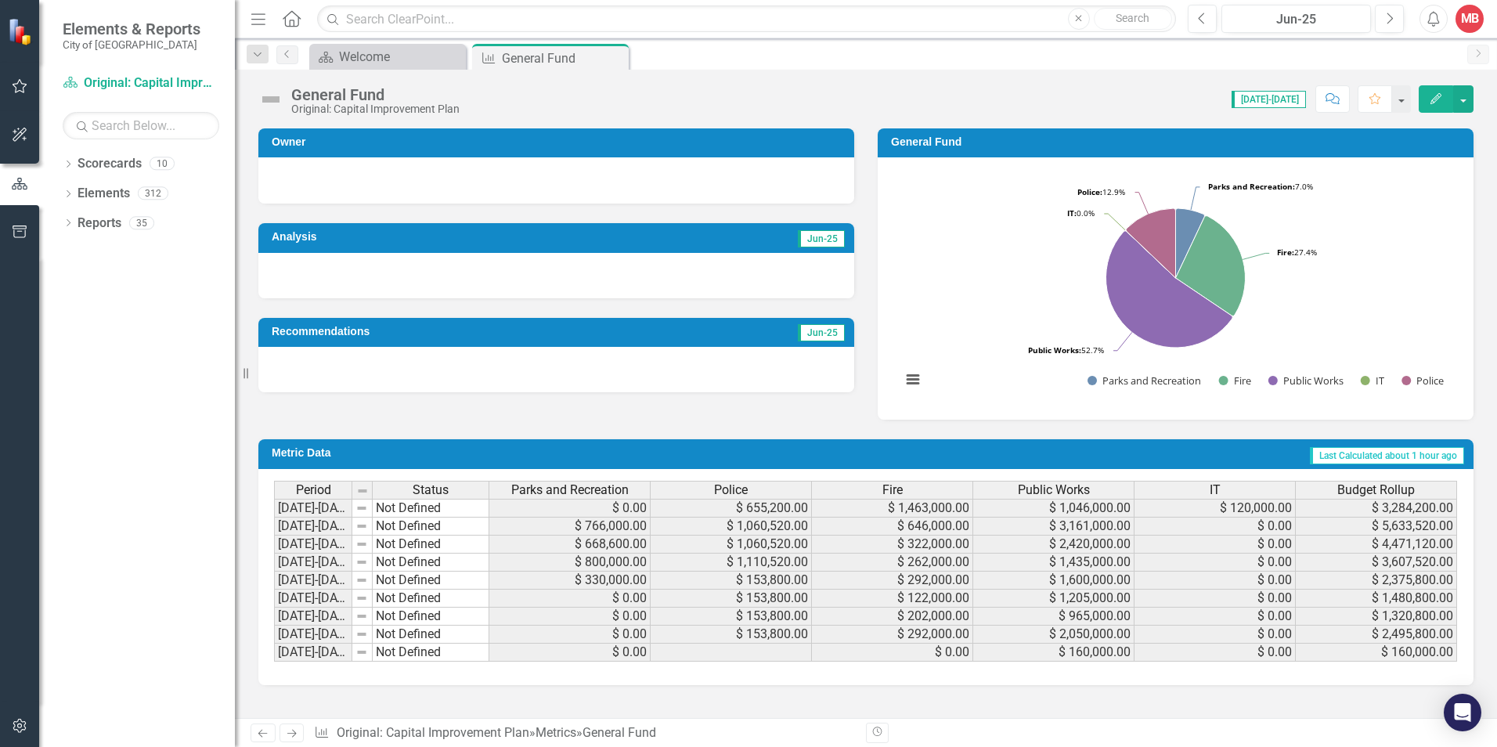
click at [1339, 446] on div "Last Calculated about 1 hour ago" at bounding box center [1388, 455] width 156 height 18
click at [1315, 451] on span "Last Calculated about 1 hour ago" at bounding box center [1387, 455] width 154 height 17
click at [907, 376] on button "View chart menu, Chart" at bounding box center [913, 380] width 22 height 22
click at [1001, 243] on div "Download PNG image Download JPEG image Download PDF document Download SVG vecto…" at bounding box center [977, 313] width 197 height 153
click at [1104, 298] on rect "Interactive chart" at bounding box center [1175, 286] width 565 height 235
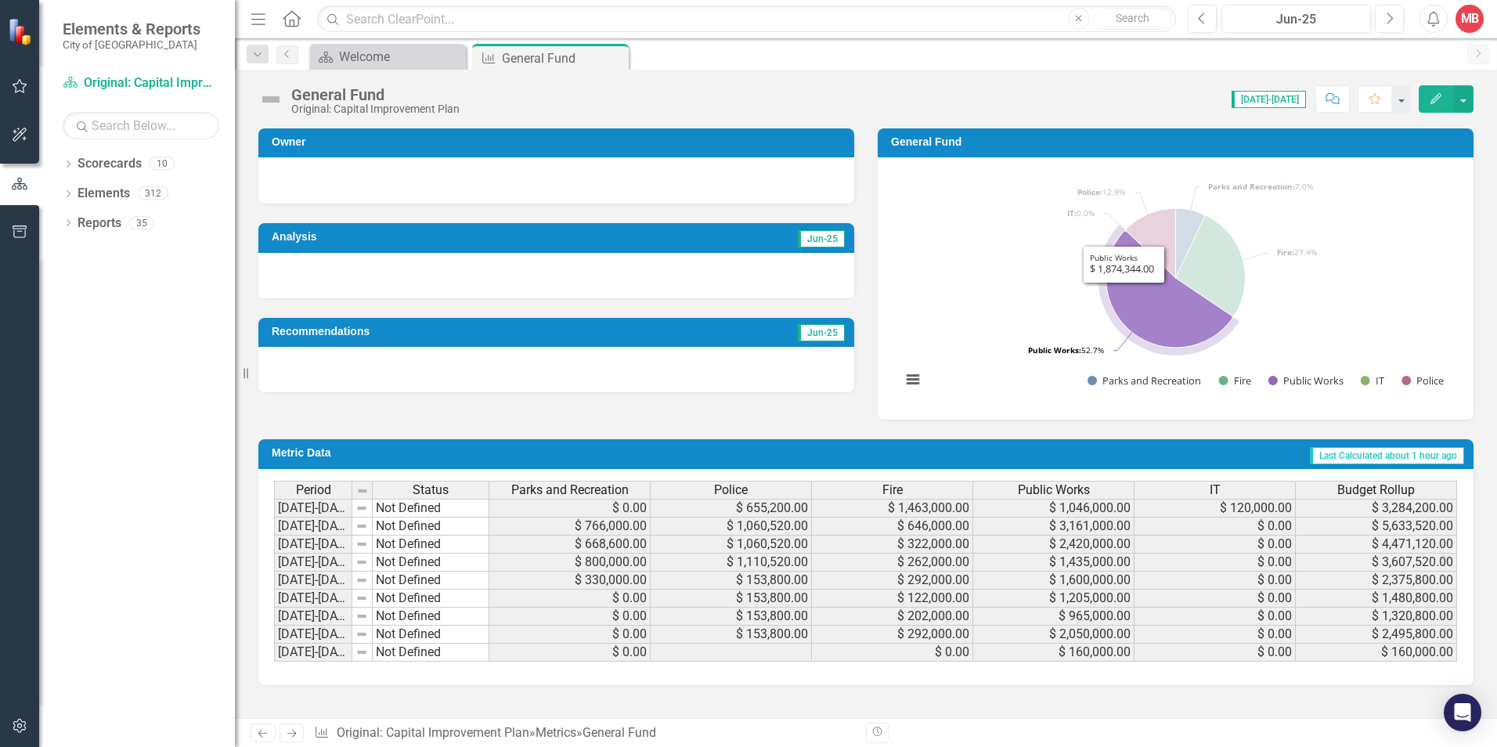
click at [1137, 294] on icon "Public Works, 1,874,344." at bounding box center [1169, 289] width 127 height 117
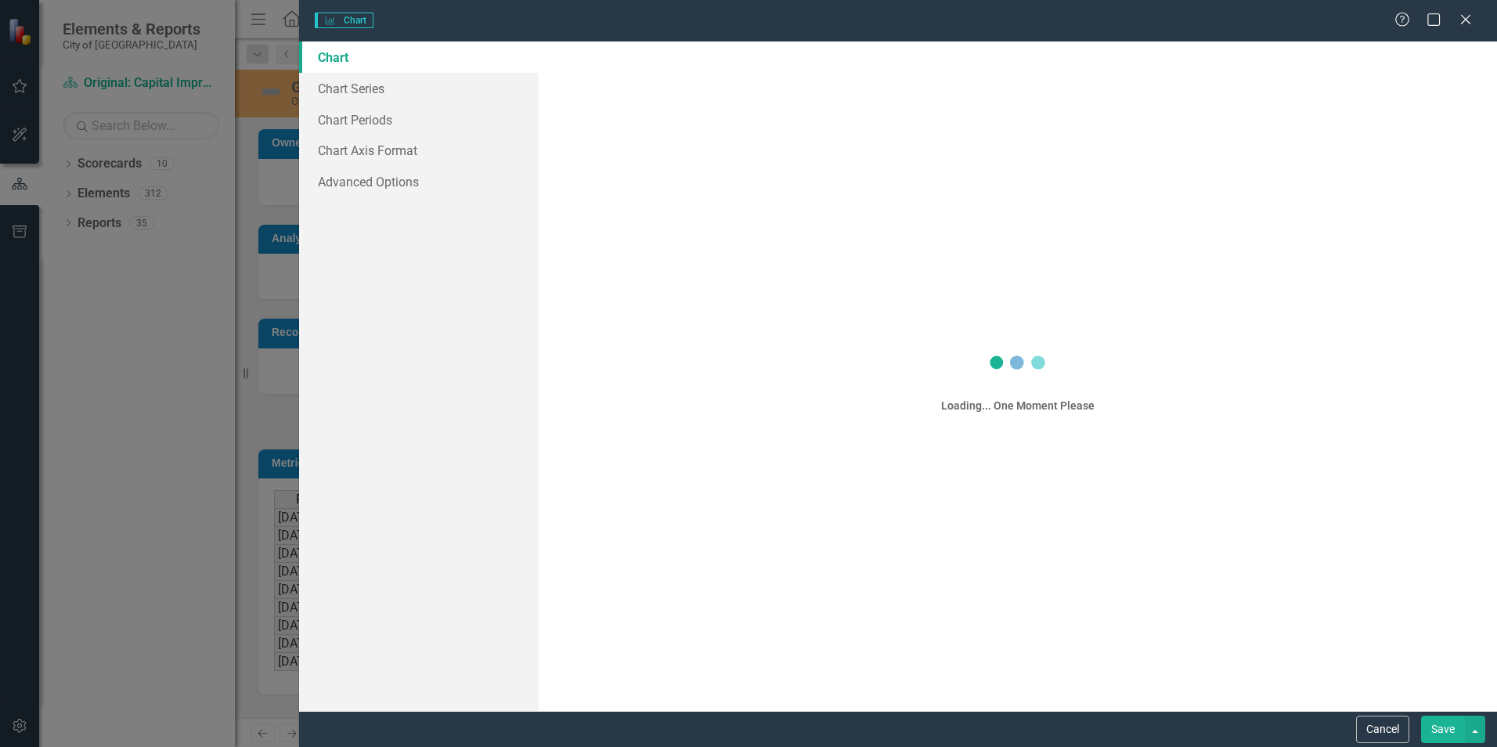
click at [1151, 293] on div "Charts Chart Help Maximize Close Chart Chart Series Chart Periods Chart Axis Fo…" at bounding box center [748, 373] width 1497 height 747
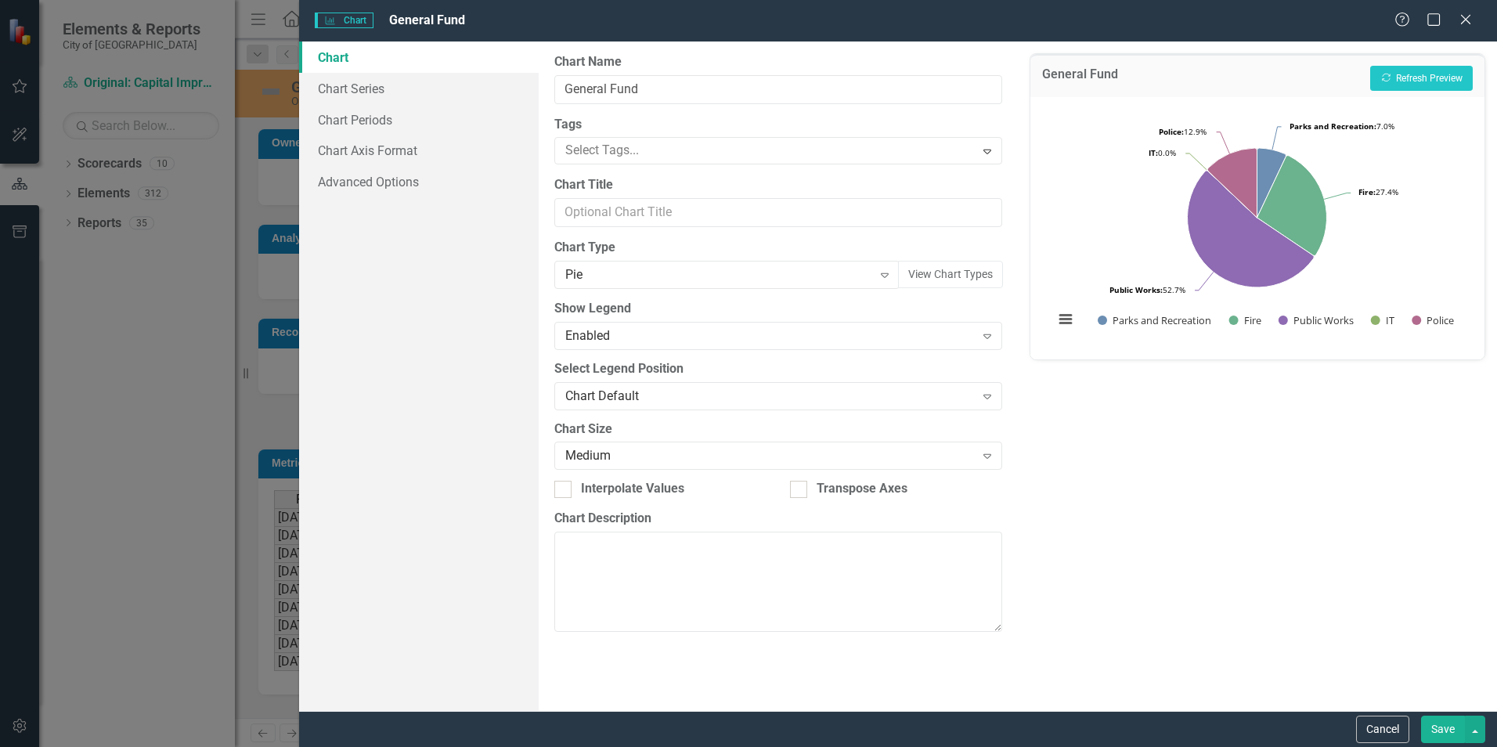
drag, startPoint x: 1459, startPoint y: 27, endPoint x: 1072, endPoint y: 329, distance: 491.0
click at [1459, 27] on div "Close" at bounding box center [1466, 21] width 16 height 18
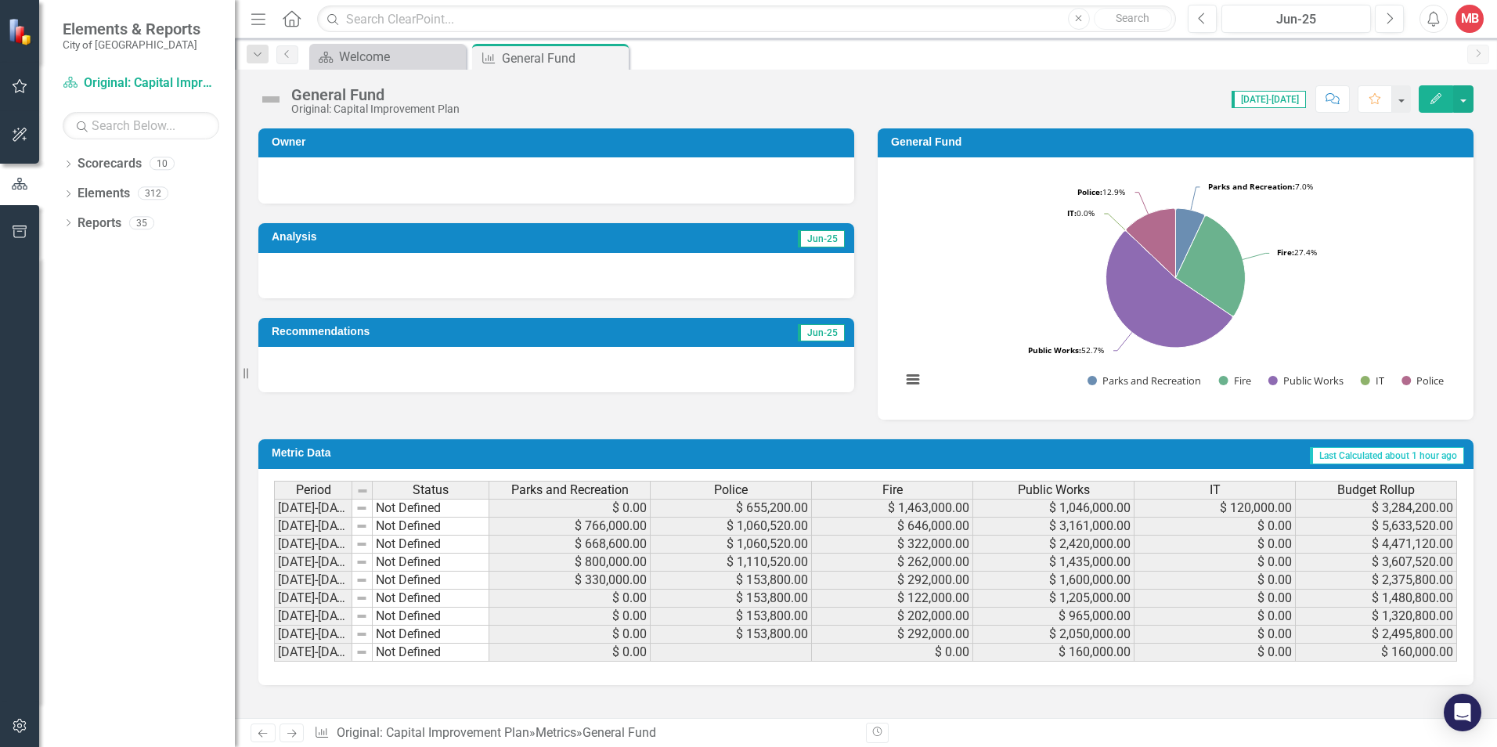
click at [1366, 527] on td "$ 5,633,520.00" at bounding box center [1376, 527] width 161 height 18
click at [1305, 543] on td "$ 4,471,120.00" at bounding box center [1376, 545] width 161 height 18
click at [375, 63] on div "Welcome" at bounding box center [390, 57] width 103 height 20
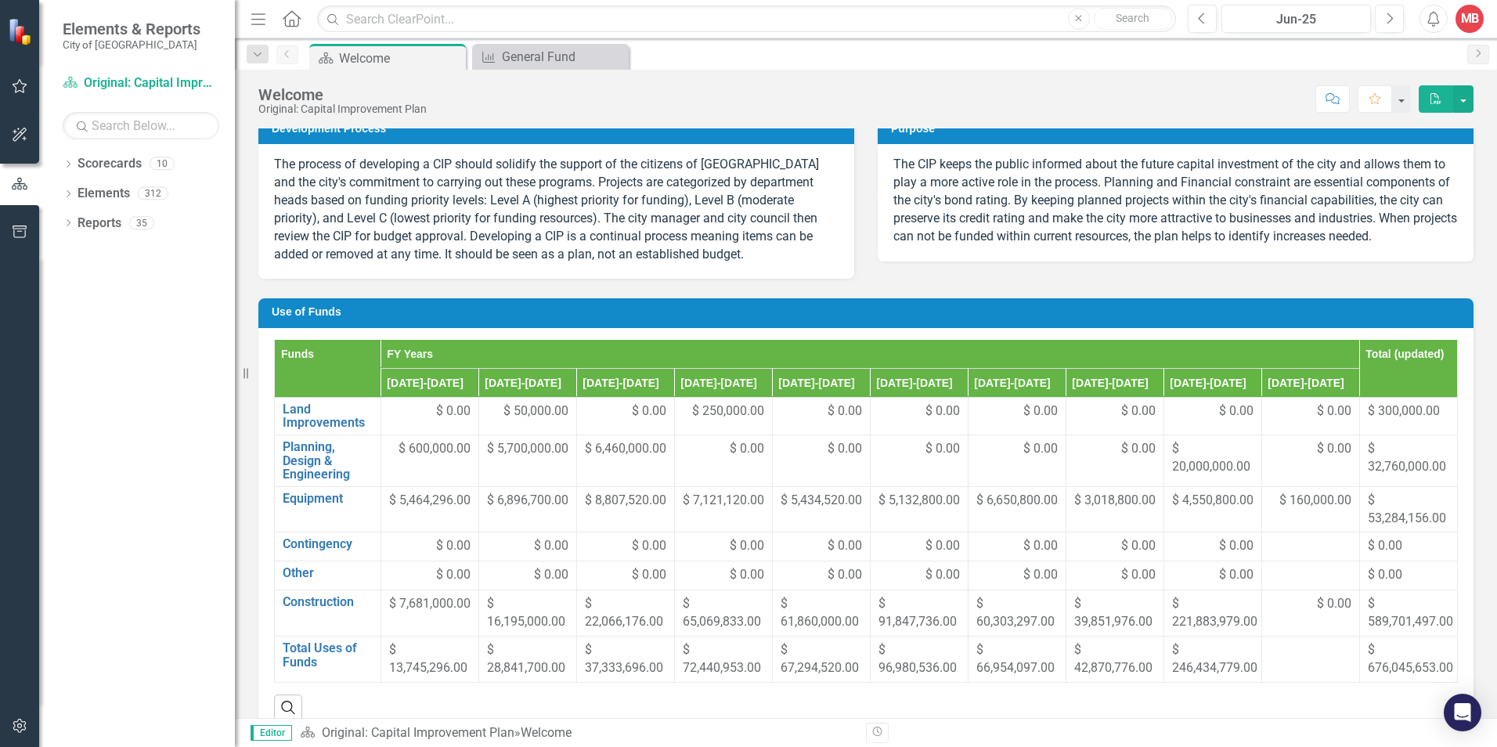
scroll to position [548, 0]
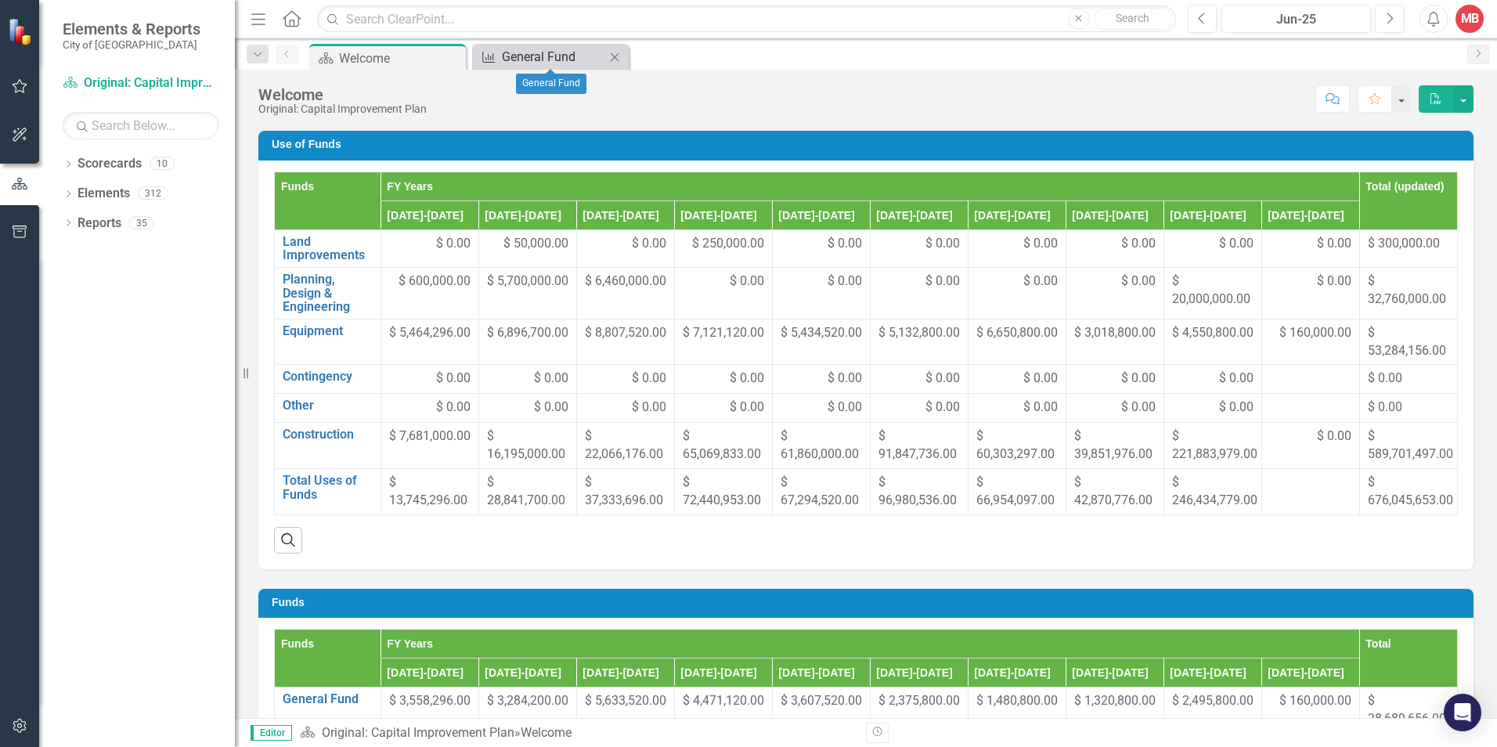
click at [538, 52] on div "General Fund" at bounding box center [553, 57] width 103 height 20
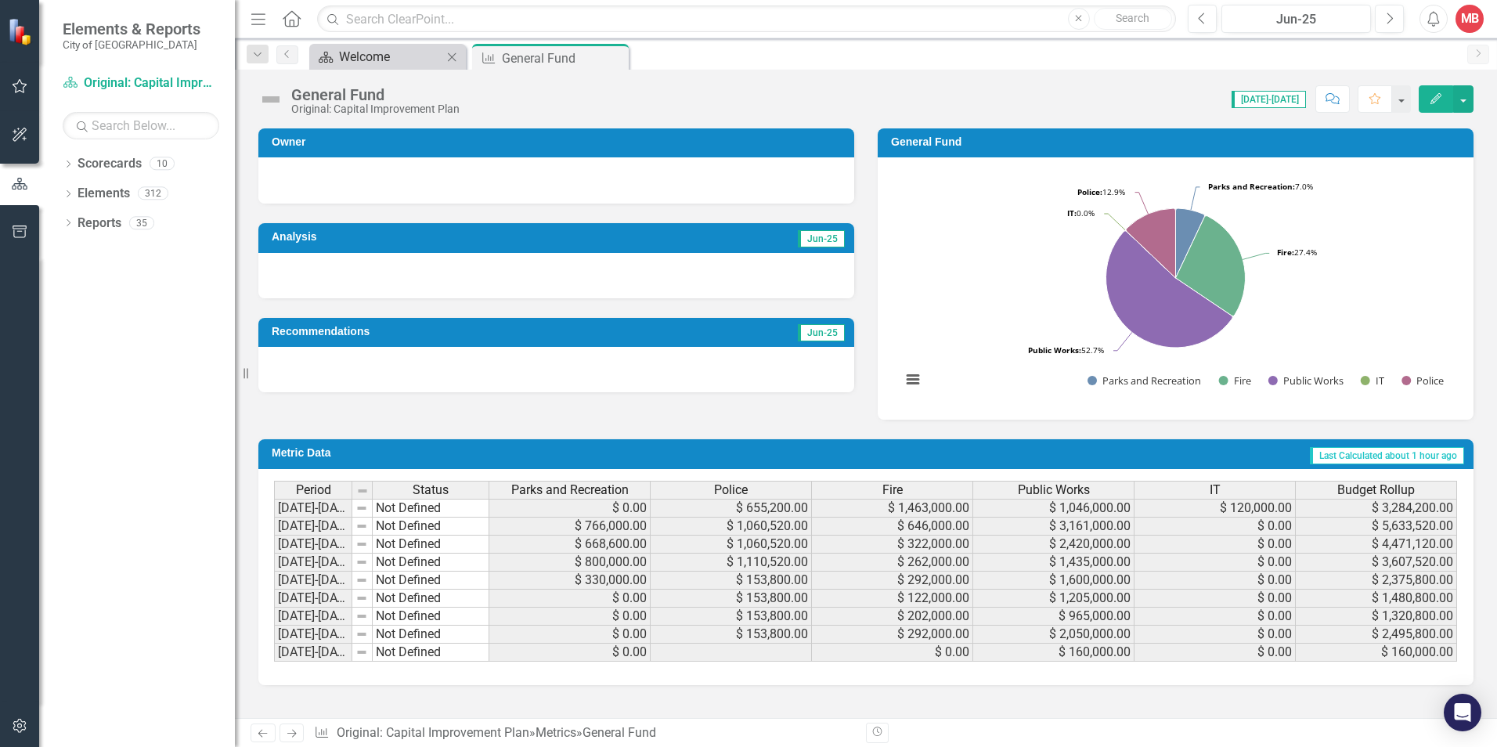
click at [408, 60] on div "Welcome" at bounding box center [390, 57] width 103 height 20
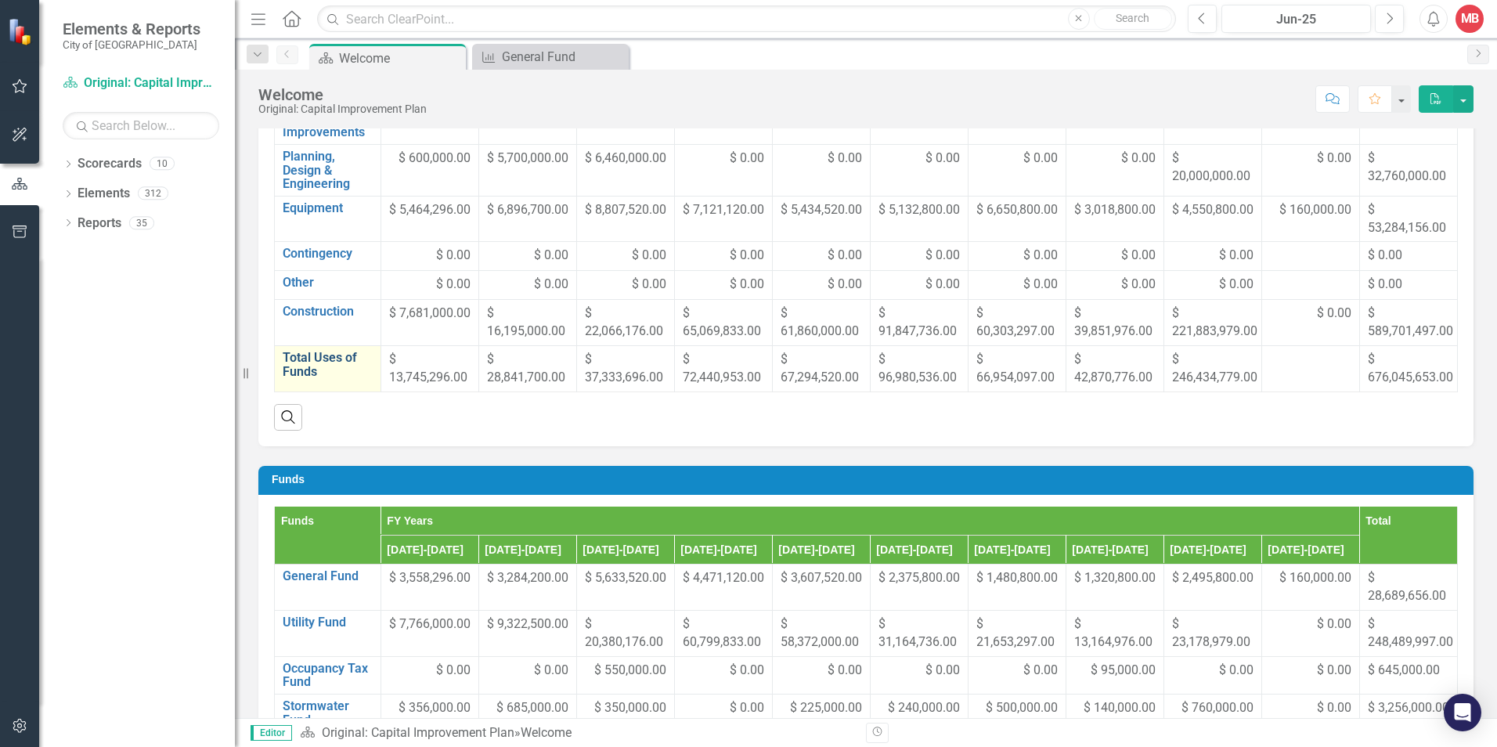
scroll to position [783, 0]
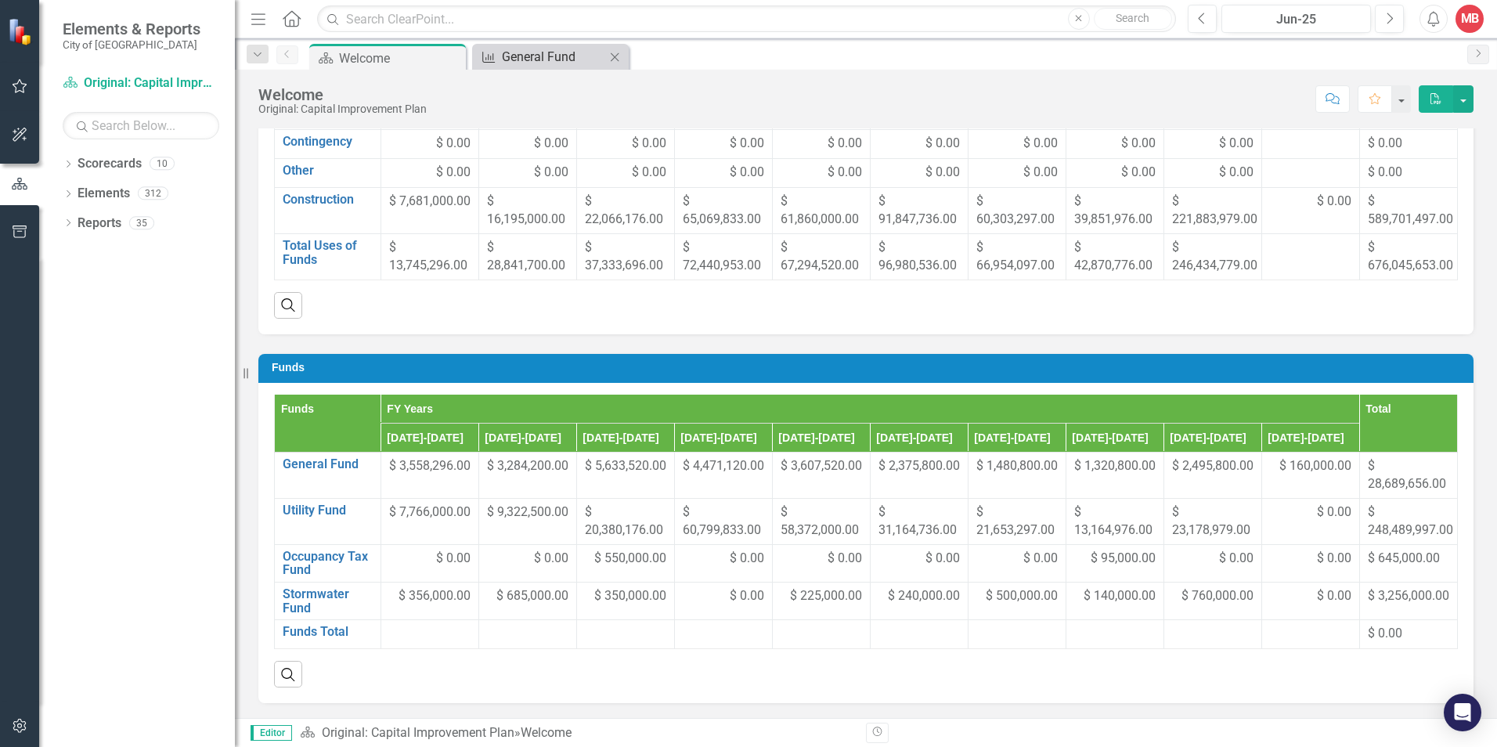
click at [564, 60] on div "General Fund" at bounding box center [553, 57] width 103 height 20
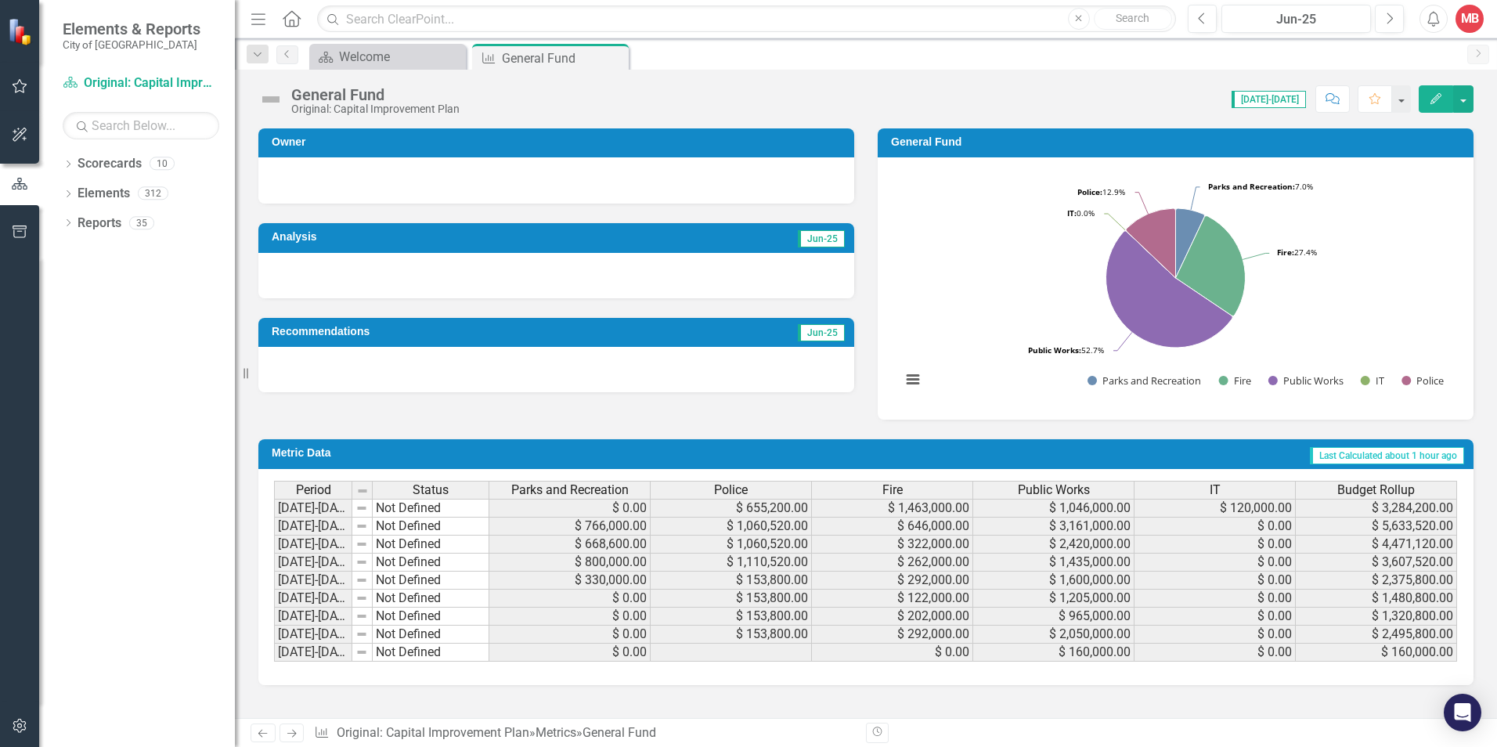
click at [810, 241] on span "Jun-25" at bounding box center [821, 238] width 47 height 17
